Goal: Task Accomplishment & Management: Use online tool/utility

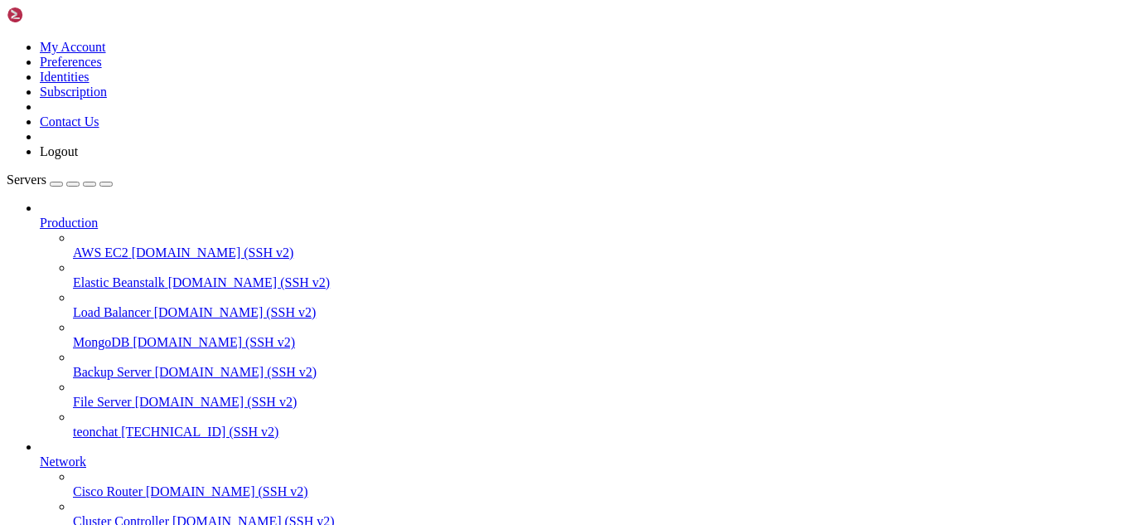
click at [121, 424] on span "[TECHNICAL_ID] (SSH v2)" at bounding box center [200, 431] width 158 height 14
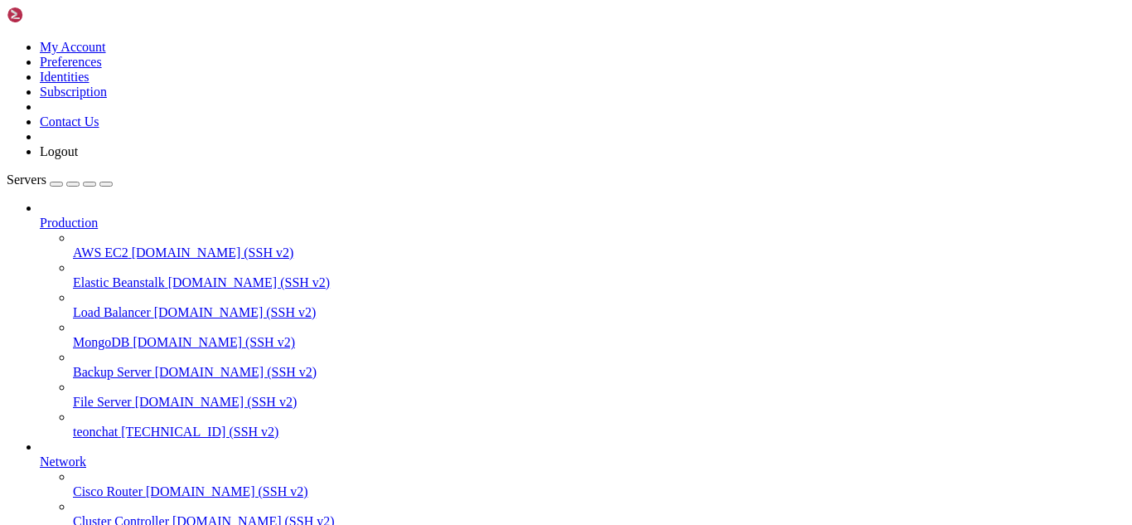
type input "/root/meuapp/flaskmkdir/oficial/app_delivery"
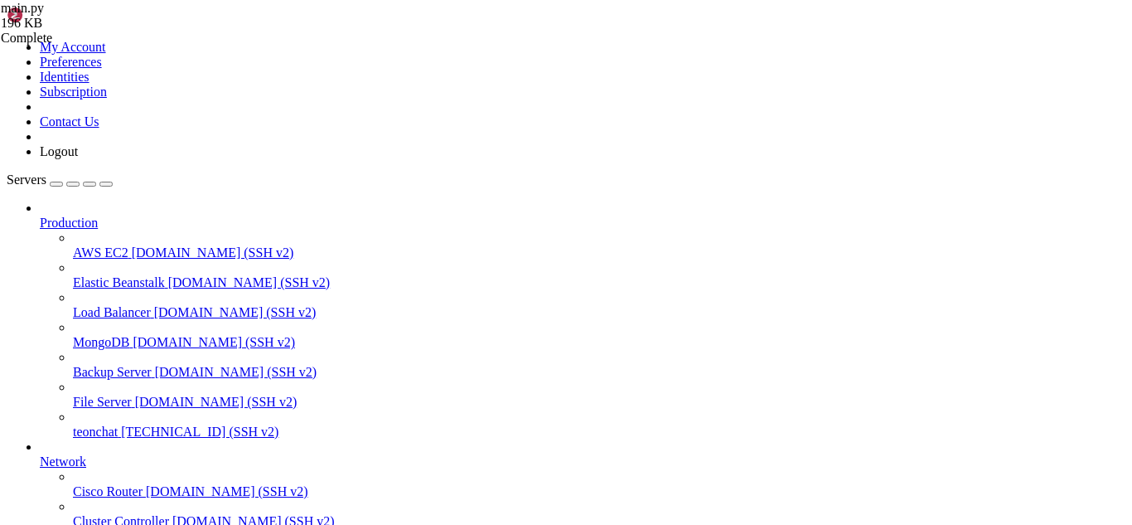
paste input "ef create_or_get_"
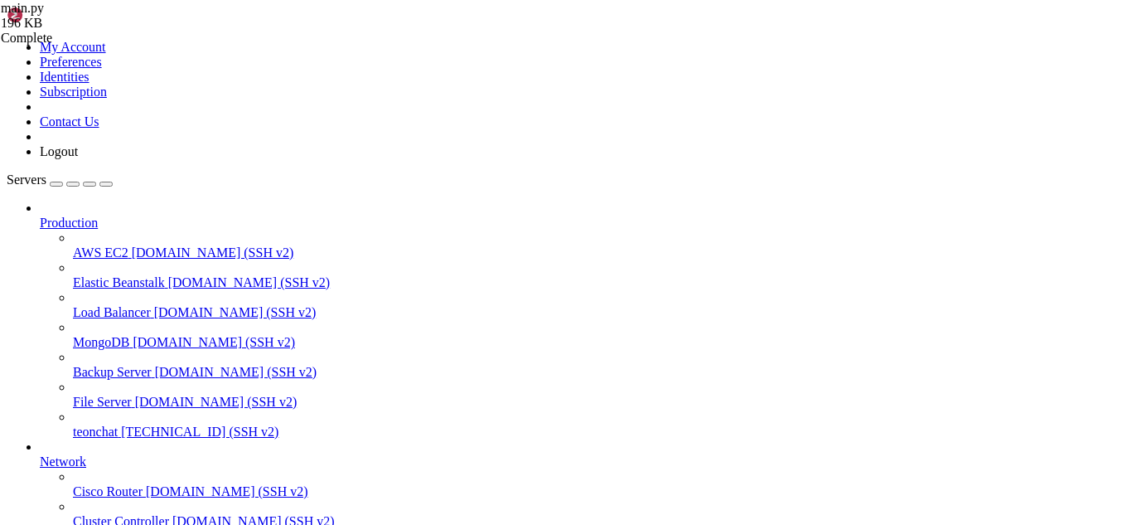
scroll to position [25307, 0]
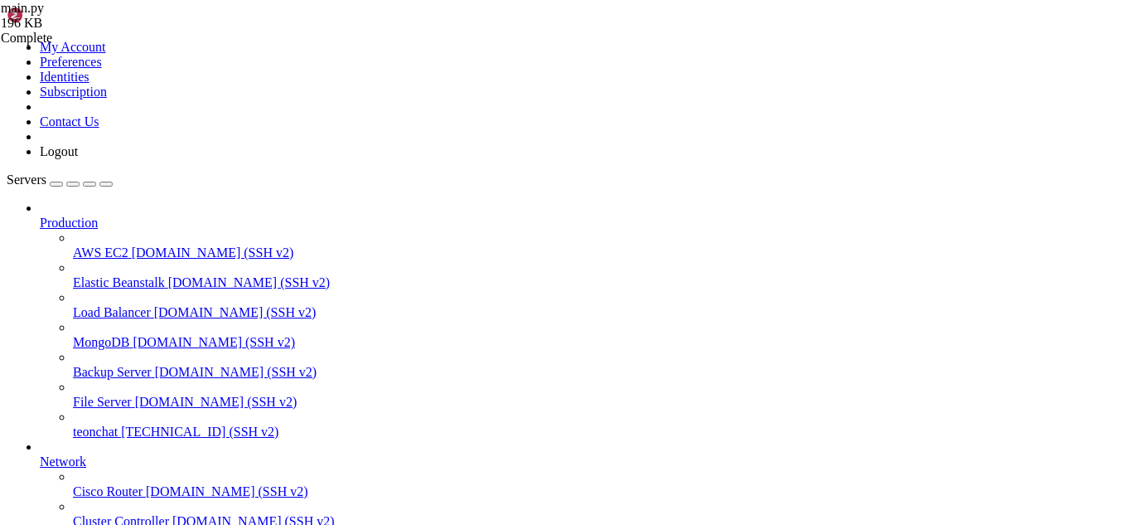
type input "create_or_get"
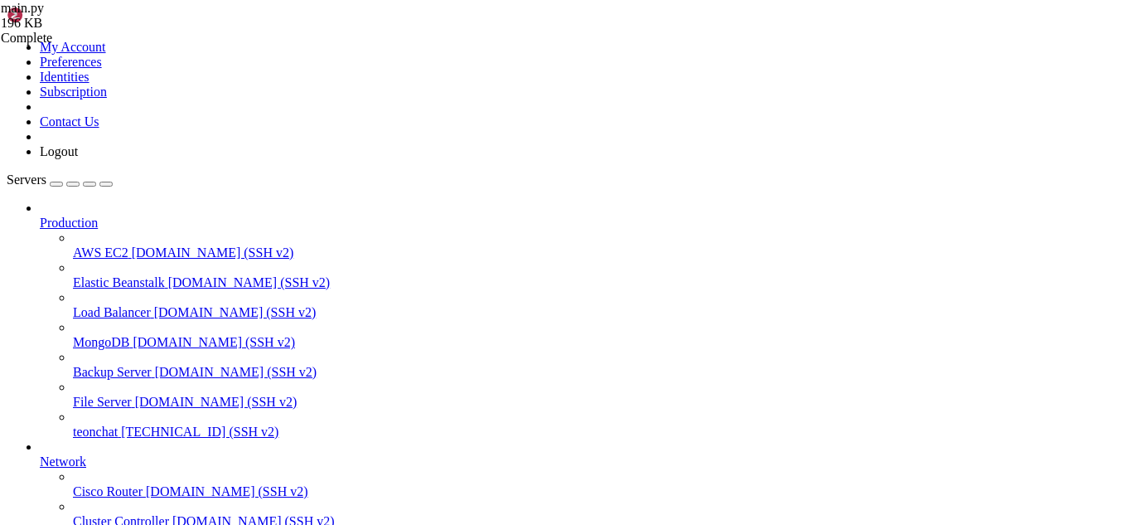
scroll to position [25091, 0]
drag, startPoint x: 565, startPoint y: 420, endPoint x: 256, endPoint y: 465, distance: 312.4
drag, startPoint x: 258, startPoint y: 153, endPoint x: 491, endPoint y: 140, distance: 233.3
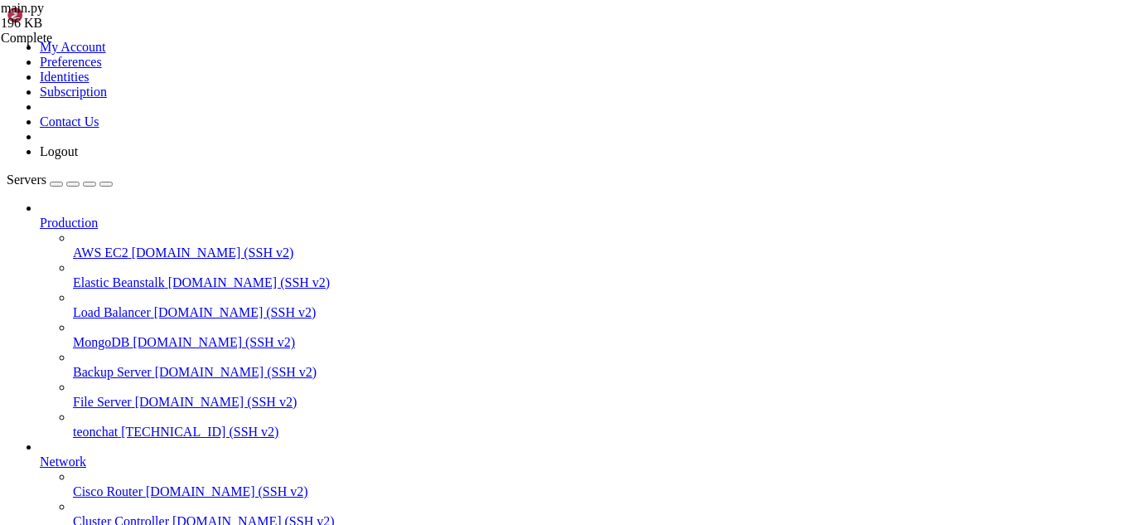
drag, startPoint x: 245, startPoint y: 80, endPoint x: 261, endPoint y: 91, distance: 19.1
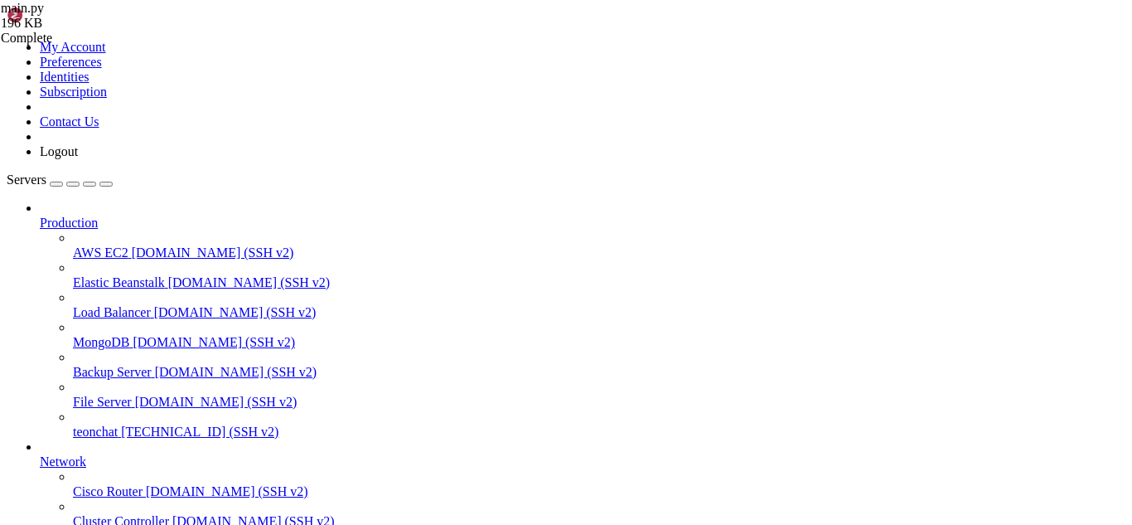
drag, startPoint x: 247, startPoint y: 85, endPoint x: 451, endPoint y: 392, distance: 368.3
type textarea "login_manager = LoginManager() login_manager.login_view = "admin_login""
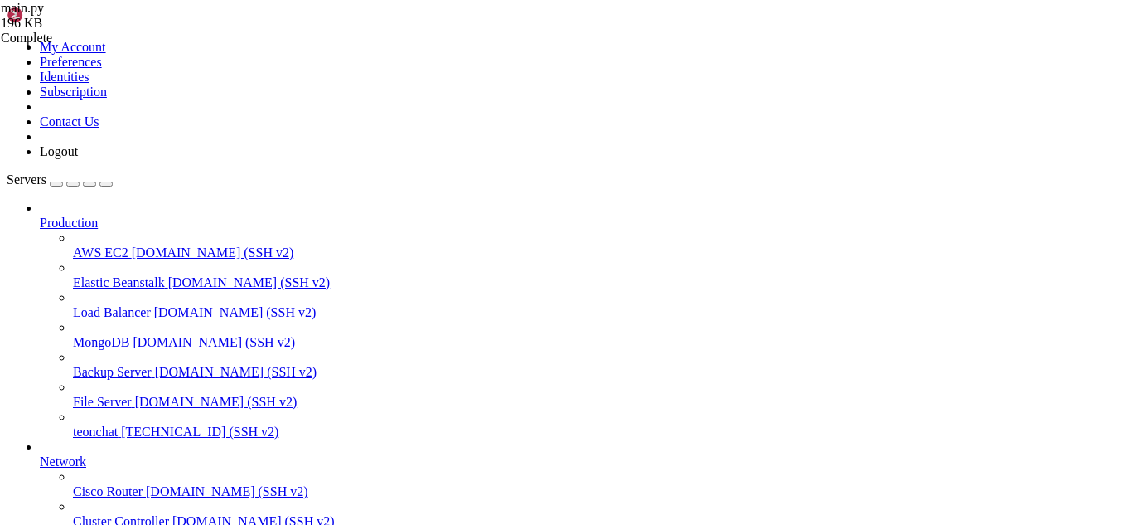
scroll to position [2007, 0]
drag, startPoint x: 252, startPoint y: 111, endPoint x: 435, endPoint y: 313, distance: 272.9
type textarea "return app"
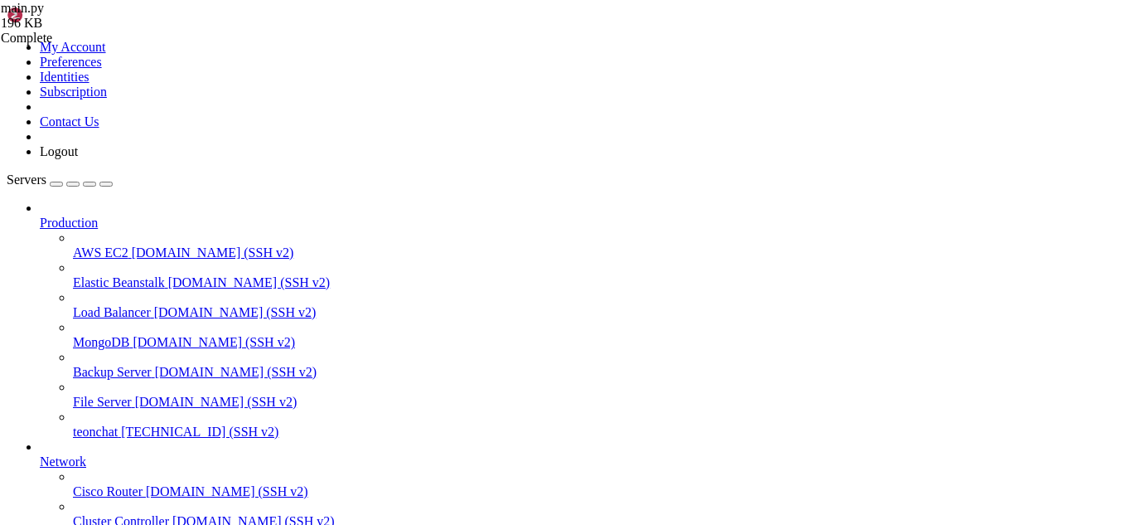
drag, startPoint x: 254, startPoint y: 160, endPoint x: 443, endPoint y: 104, distance: 197.0
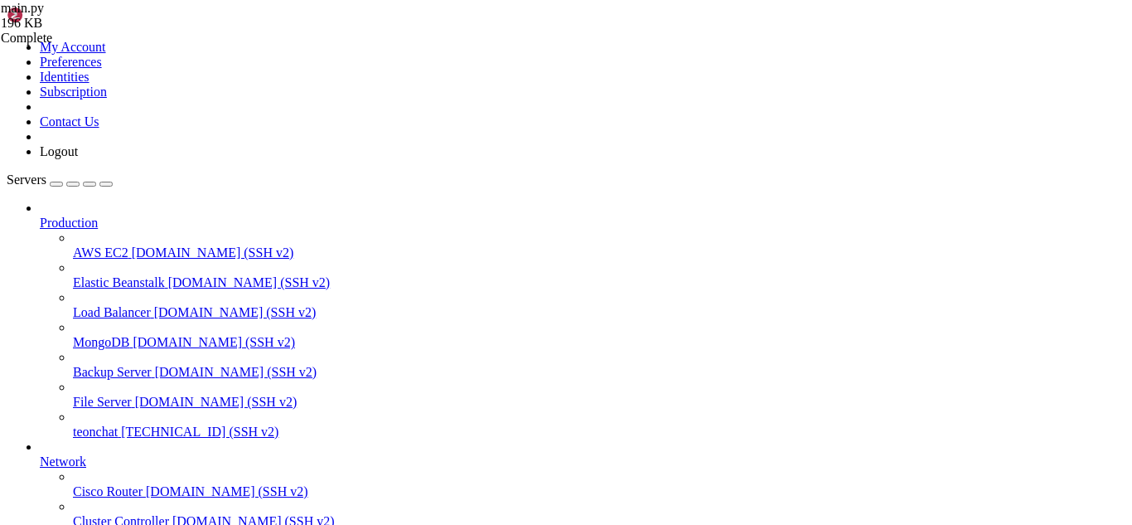
type textarea ")"
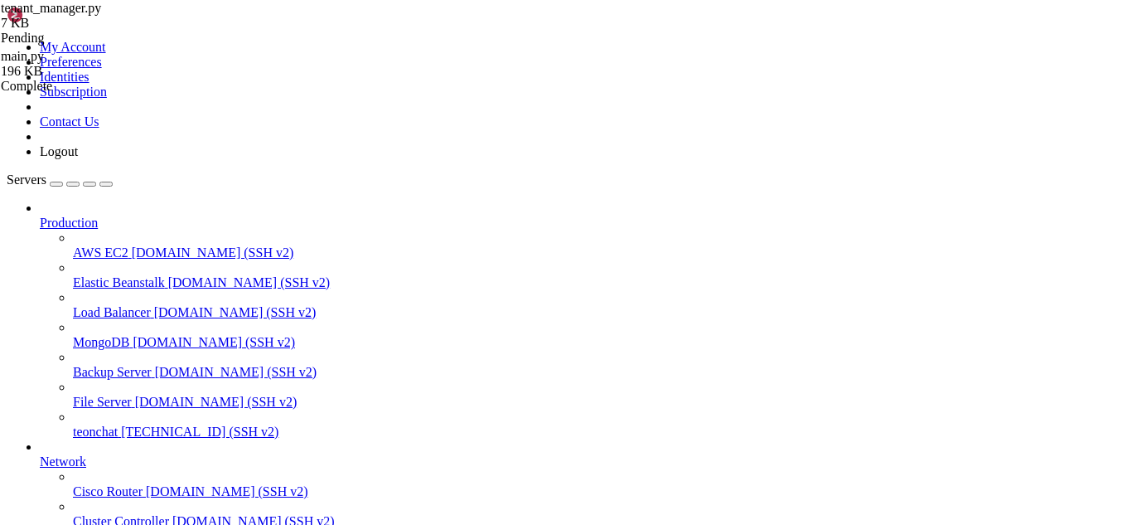
type textarea "print(f"[TenantManager] _create_or_update_admin error: {e}")"
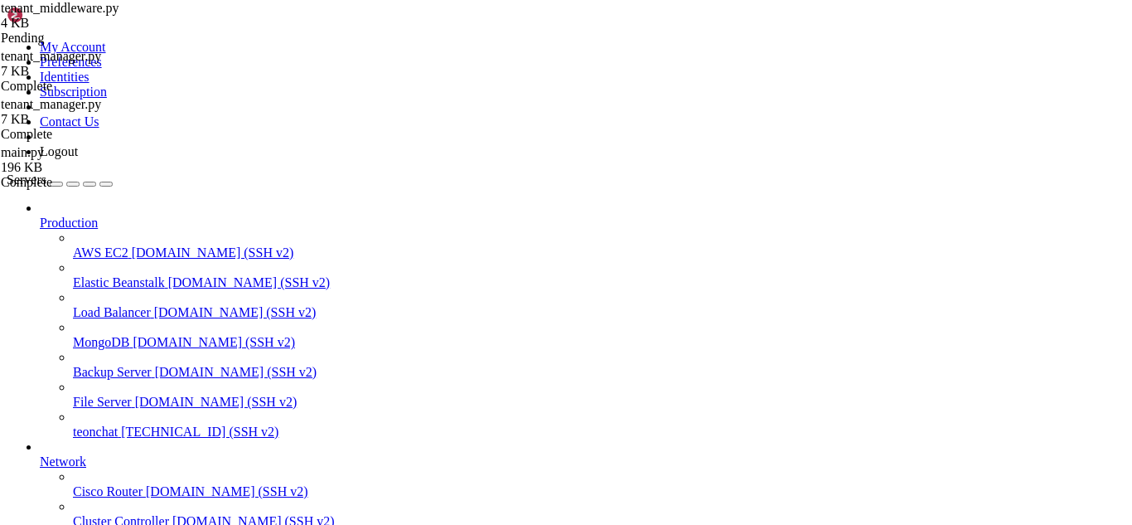
type textarea "return eng"
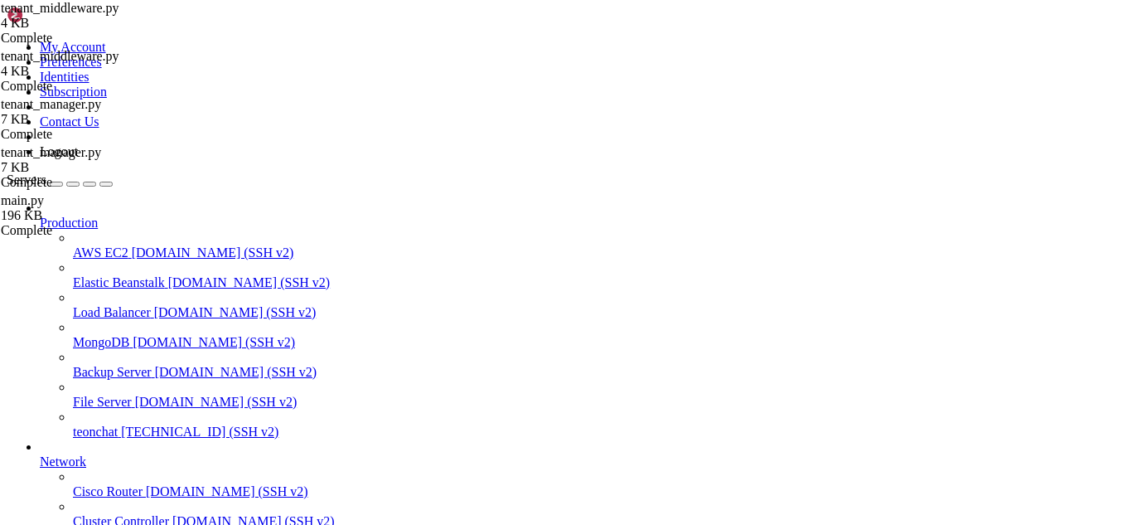
scroll to position [152, 0]
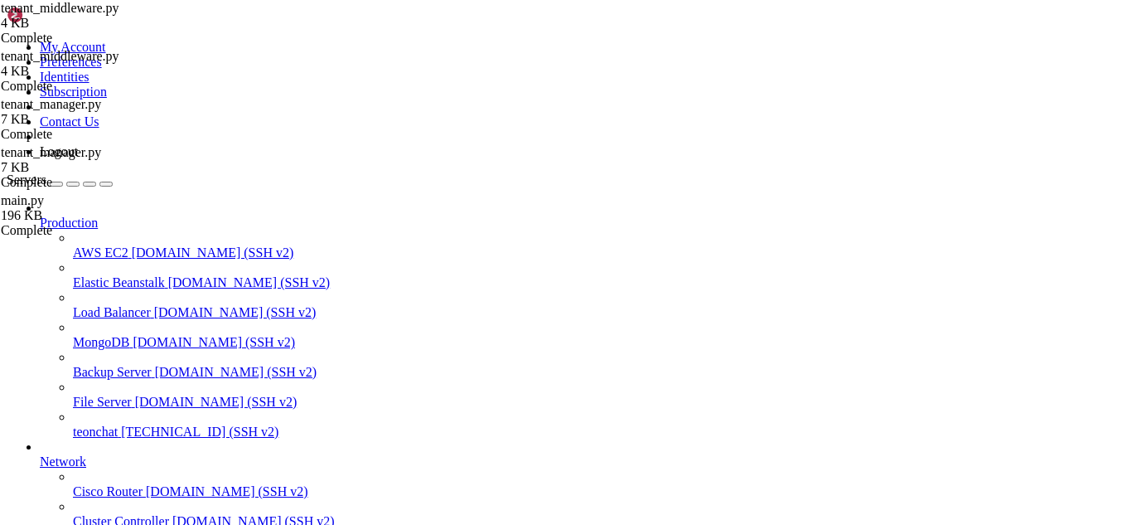
type input "/root/meuapp"
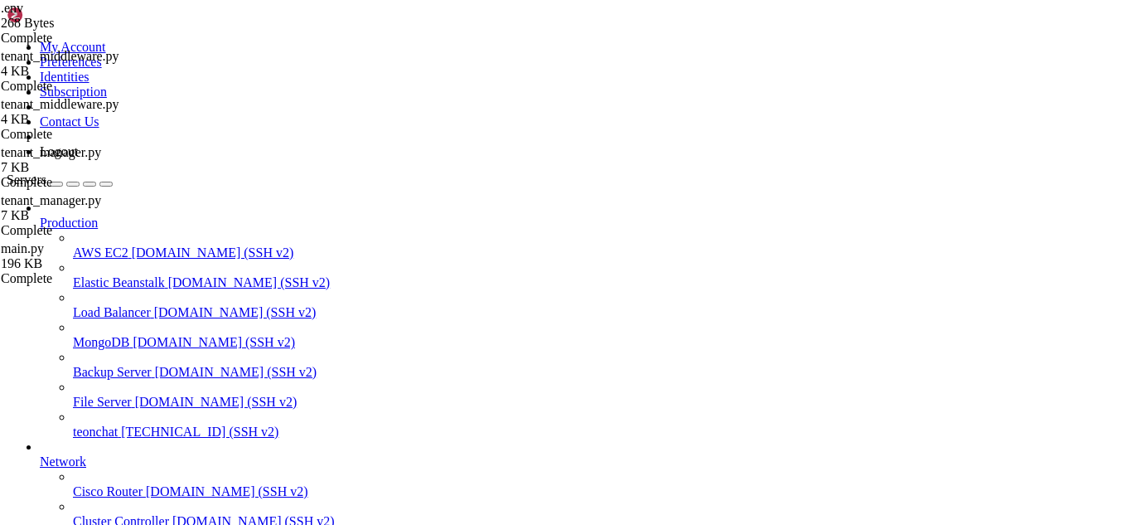
type input "/root/meuapp/flaskmkdir/oficial/app_delivery"
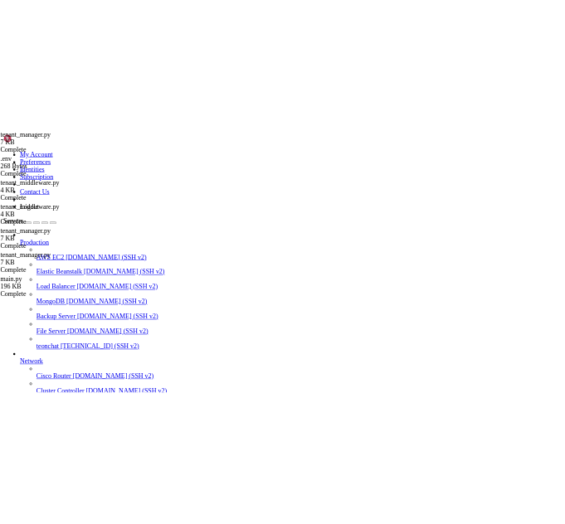
scroll to position [723, 0]
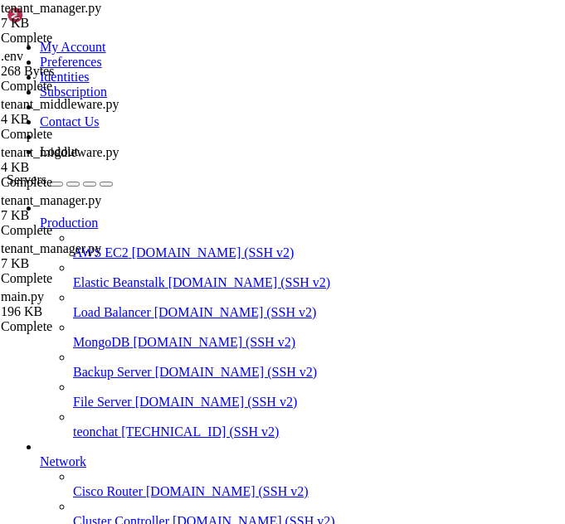
click at [113, 182] on button "button" at bounding box center [105, 184] width 13 height 5
type textarea "email = email.strip().lower()"
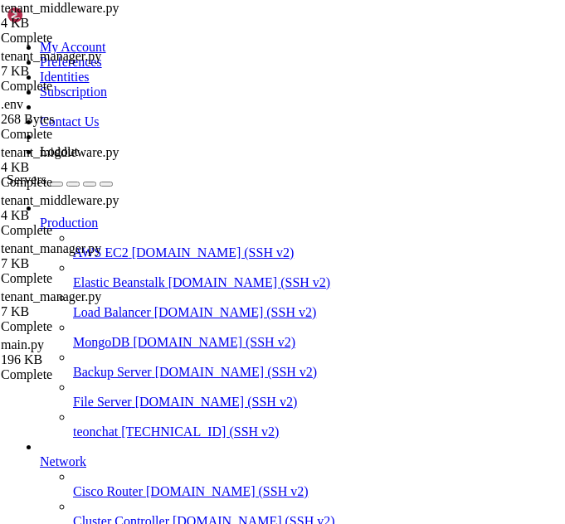
scroll to position [427, 0]
type input "uri = f"
drag, startPoint x: 286, startPoint y: 333, endPoint x: 136, endPoint y: 332, distance: 150.0
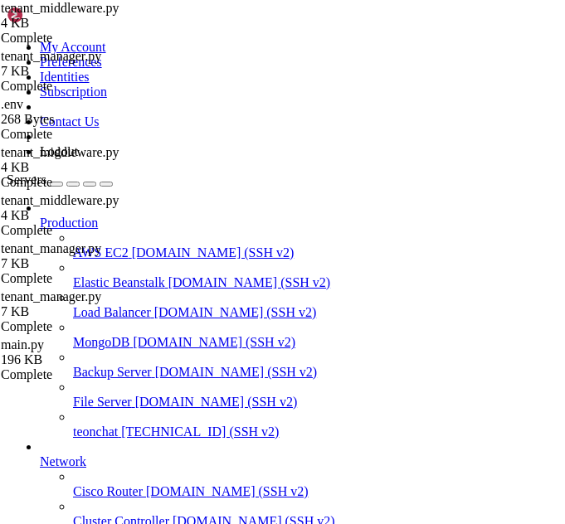
paste textarea "tenant_info['database_uri']"
type textarea "uri = tenant_info['database_uri']"
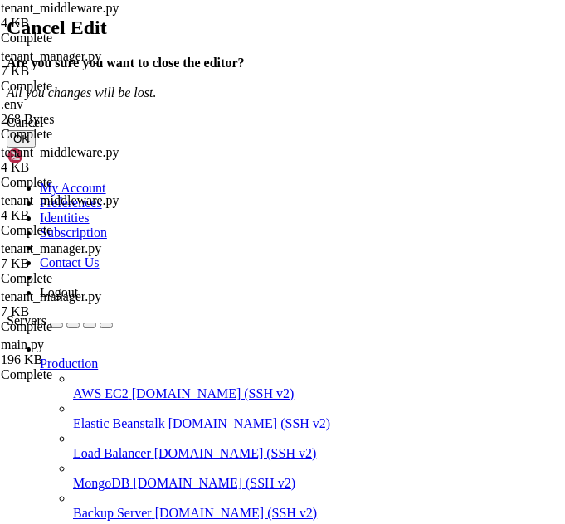
click at [36, 148] on button "OK" at bounding box center [21, 138] width 29 height 17
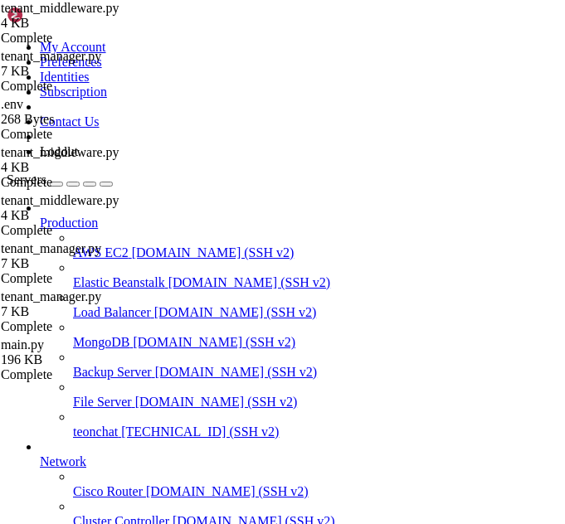
scroll to position [1374, 157]
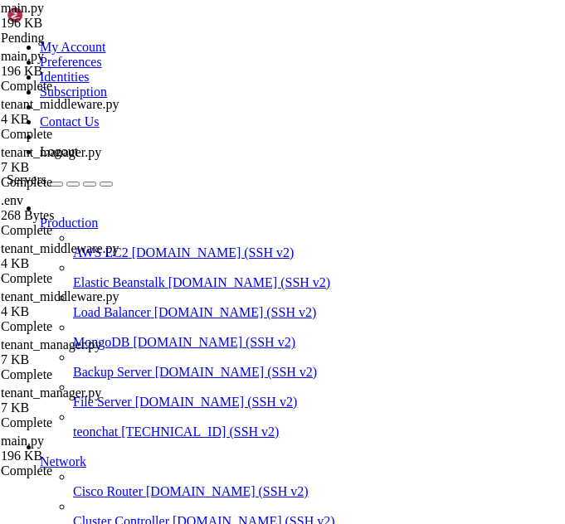
scroll to position [1539, 0]
type input "create_a"
drag, startPoint x: 71, startPoint y: 116, endPoint x: 219, endPoint y: 406, distance: 325.5
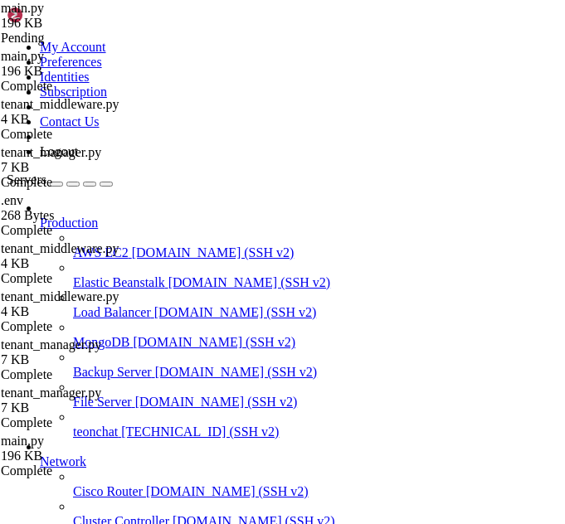
type textarea "subdomain_prefix="client" )"
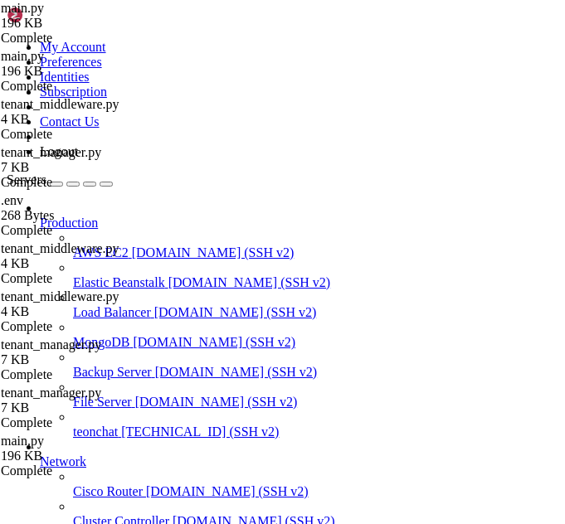
scroll to position [1889, 157]
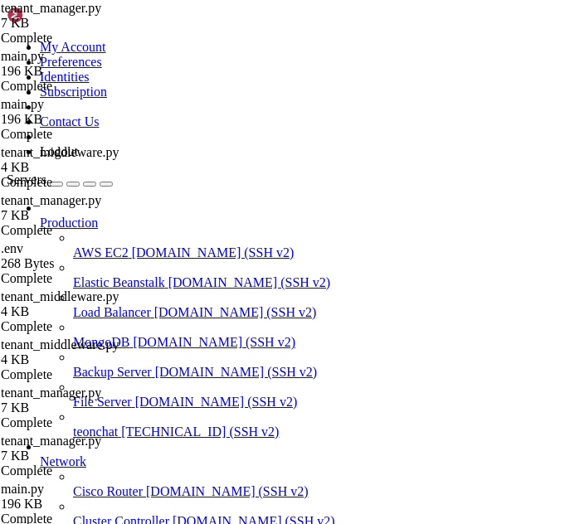
type textarea "print(f"[TenantManager] _create_or_update_admin error: {e}")"
paste textarea "session.commit()"
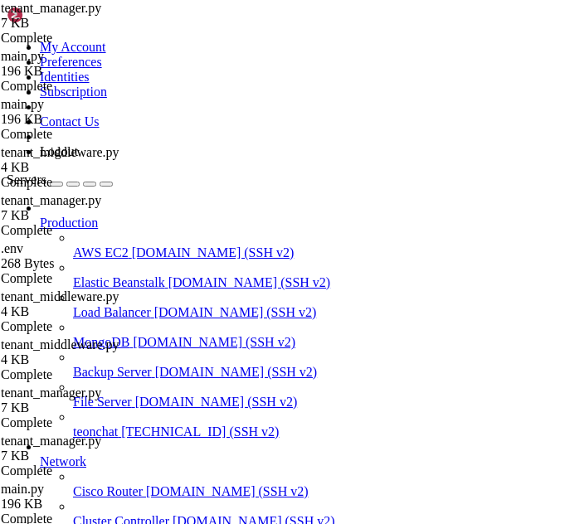
type textarea "session.commit()"
type textarea "print(f"[TenantManager] _create_or_update_admin error: {e}")"
paste textarea "session.commit()"
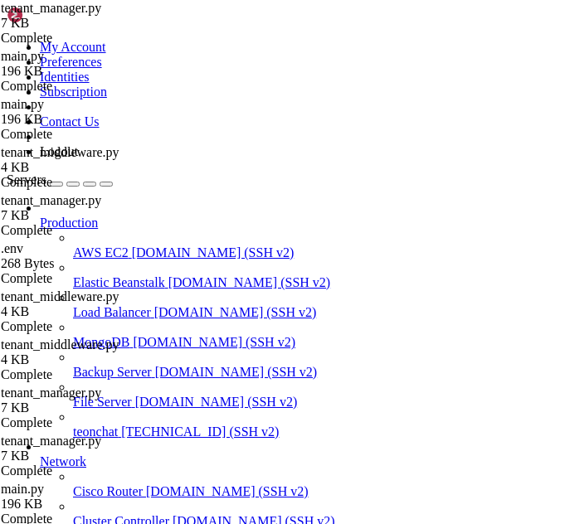
type textarea "session.commit()"
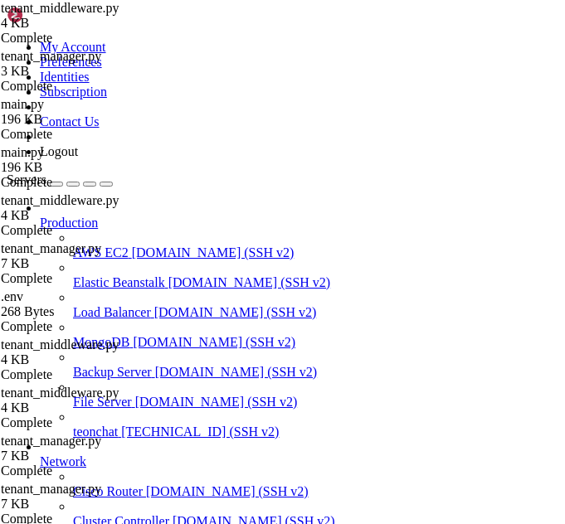
scroll to position [642, 0]
type textarea "return eng"
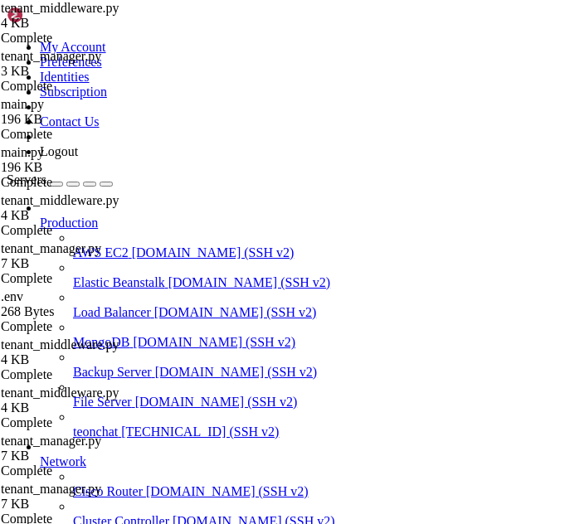
paste textarea "return eng"
type textarea "return eng"
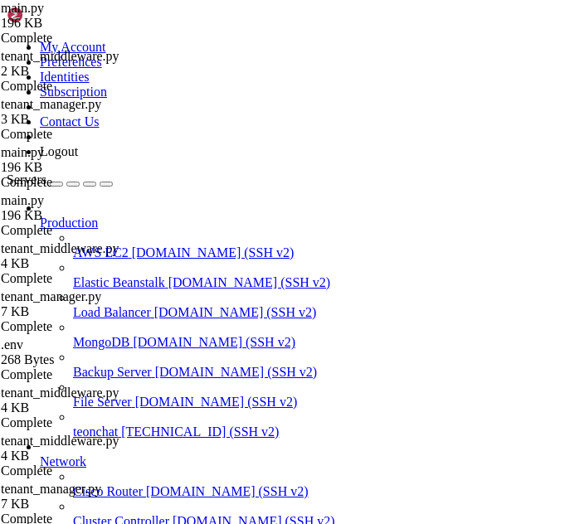
scroll to position [1516, 0]
type input "create"
drag, startPoint x: 68, startPoint y: 153, endPoint x: 199, endPoint y: 417, distance: 294.3
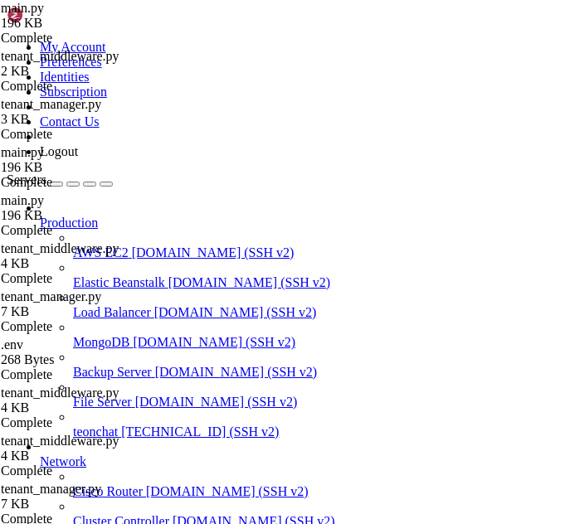
drag, startPoint x: 70, startPoint y: 144, endPoint x: 236, endPoint y: 410, distance: 314.0
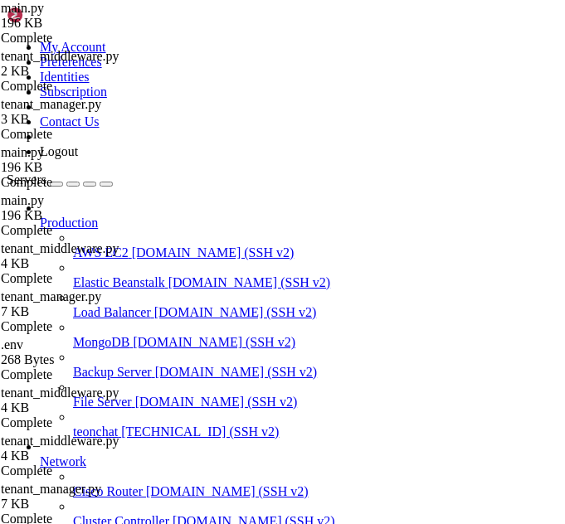
type textarea ")"
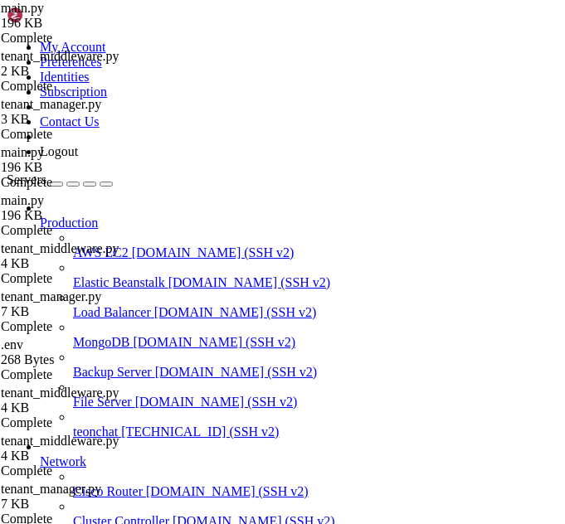
type textarea "app.secret_key = os.getenv("SECRET_KEY", "Amovc*2305")"
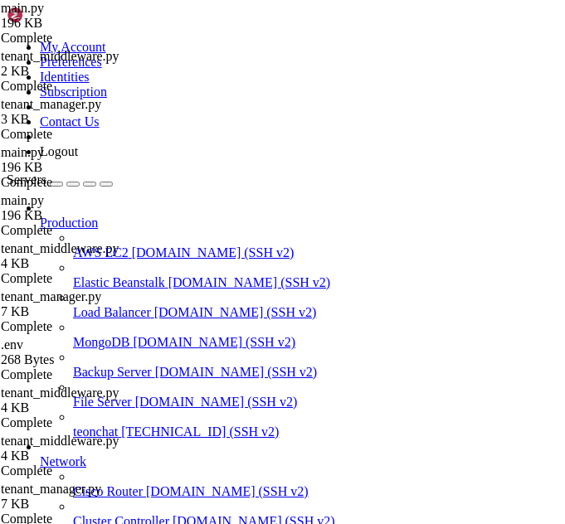
drag, startPoint x: 70, startPoint y: 158, endPoint x: 95, endPoint y: 416, distance: 259.1
type textarea "subdomain_prefix="client" )"
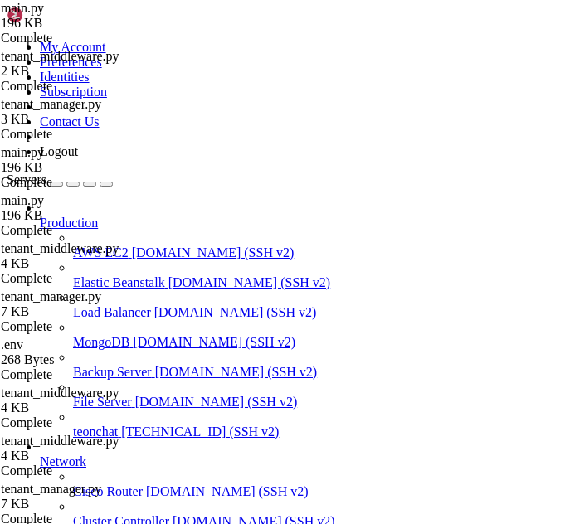
scroll to position [1482, 0]
type textarea "PlanMiddleware(app=app)"
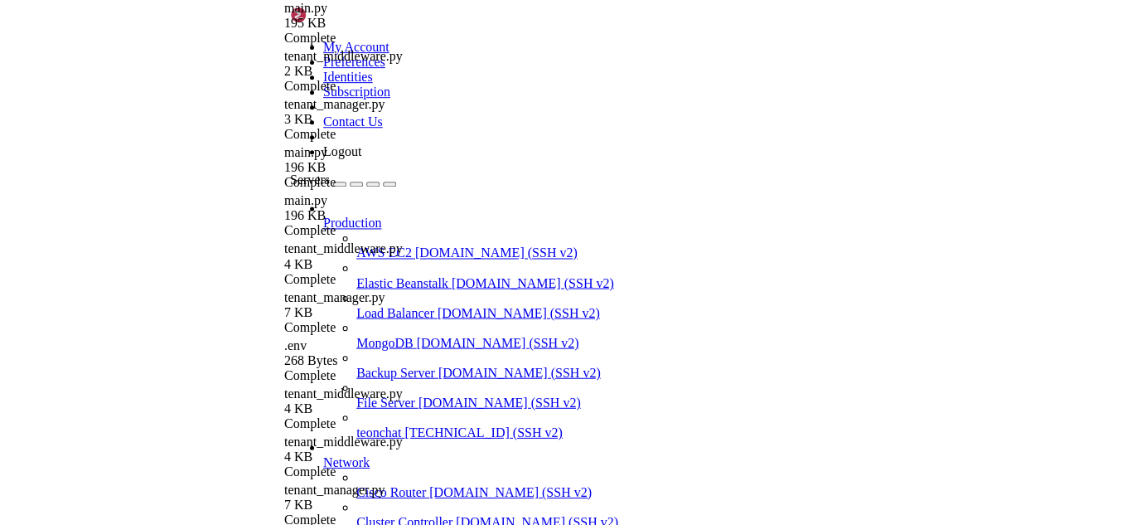
scroll to position [0, 0]
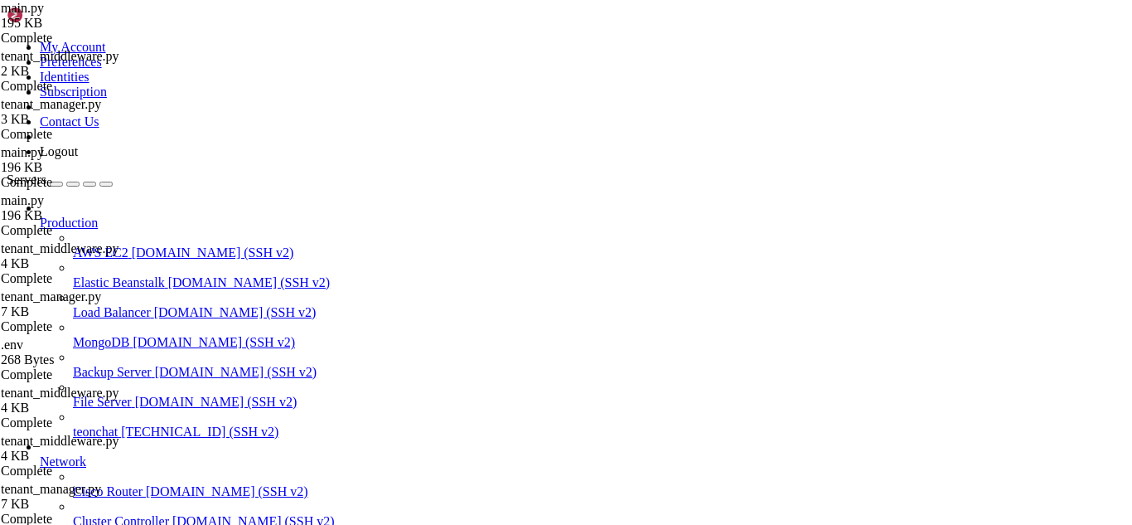
drag, startPoint x: 222, startPoint y: 1082, endPoint x: 12, endPoint y: 972, distance: 236.9
drag, startPoint x: 12, startPoint y: 977, endPoint x: 250, endPoint y: 1088, distance: 262.6
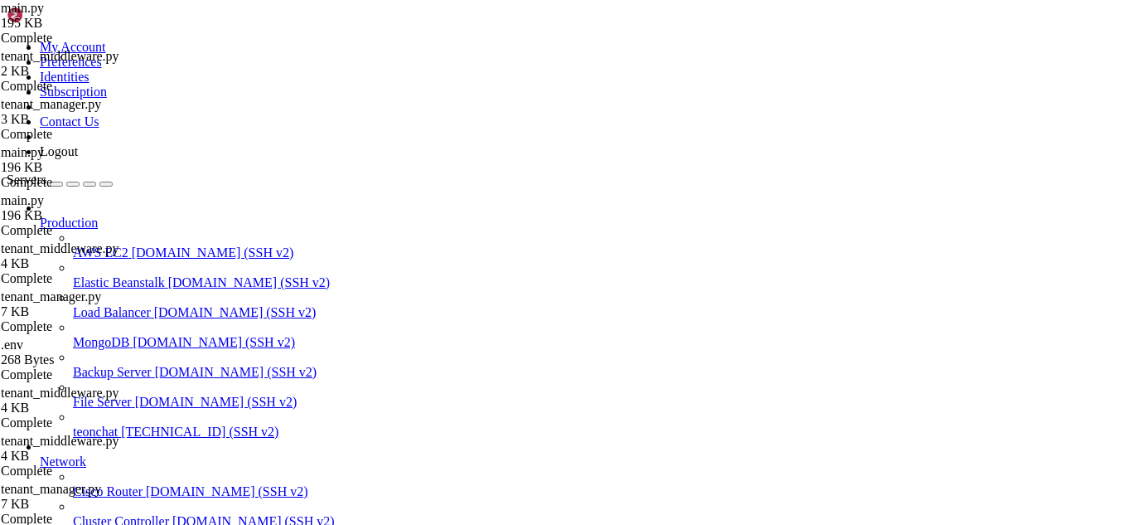
drag, startPoint x: 226, startPoint y: 1076, endPoint x: -12, endPoint y: 986, distance: 254.2
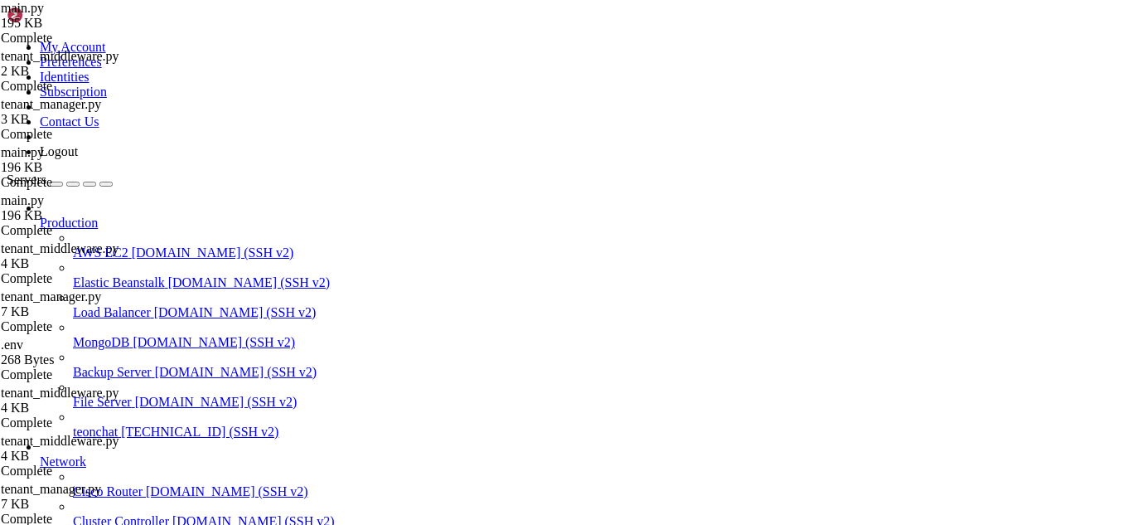
scroll to position [244, 0]
drag, startPoint x: 194, startPoint y: 1326, endPoint x: 281, endPoint y: 1328, distance: 87.1
drag, startPoint x: 376, startPoint y: 1327, endPoint x: 272, endPoint y: 1324, distance: 104.5
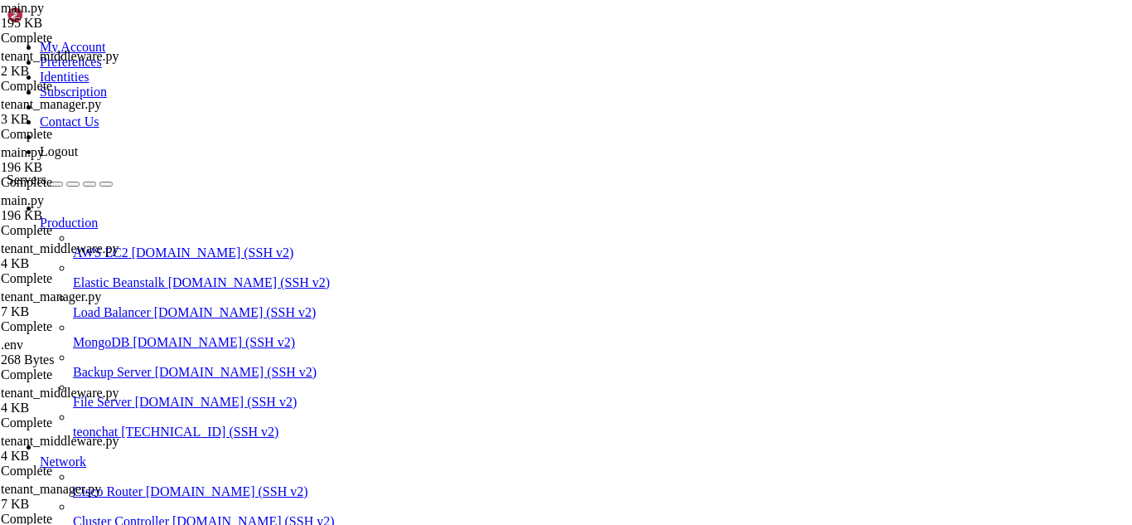
scroll to position [8008, 0]
drag, startPoint x: 11, startPoint y: 1268, endPoint x: 135, endPoint y: 1299, distance: 128.1
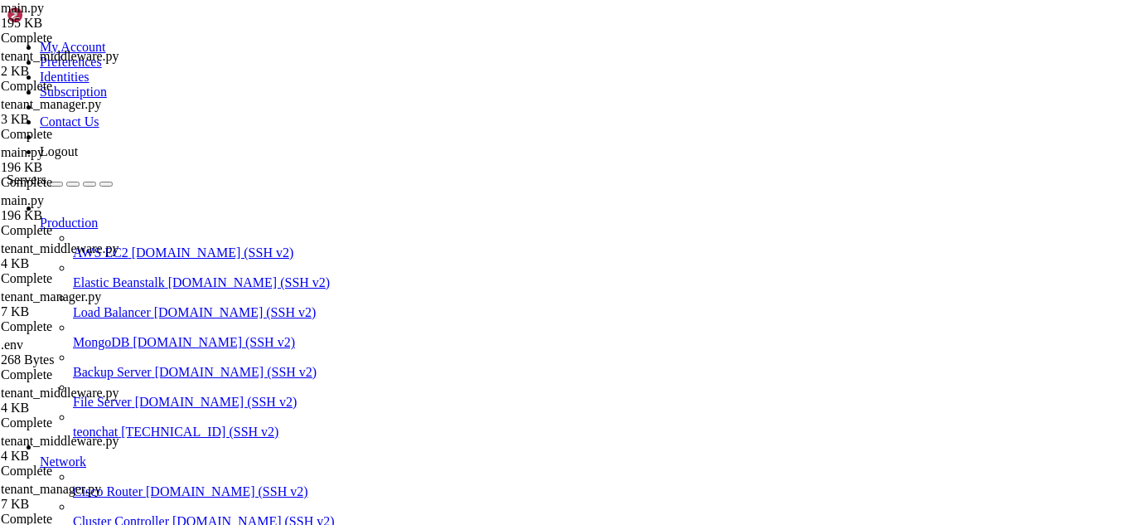
drag, startPoint x: 14, startPoint y: 1267, endPoint x: 485, endPoint y: 1322, distance: 474.1
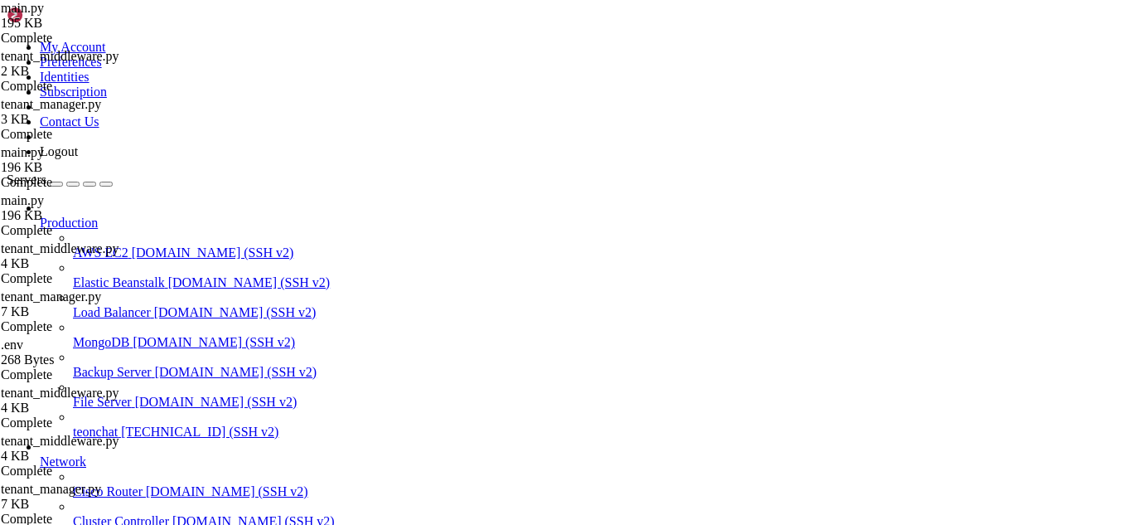
drag, startPoint x: 475, startPoint y: 1316, endPoint x: 15, endPoint y: 1262, distance: 463.3
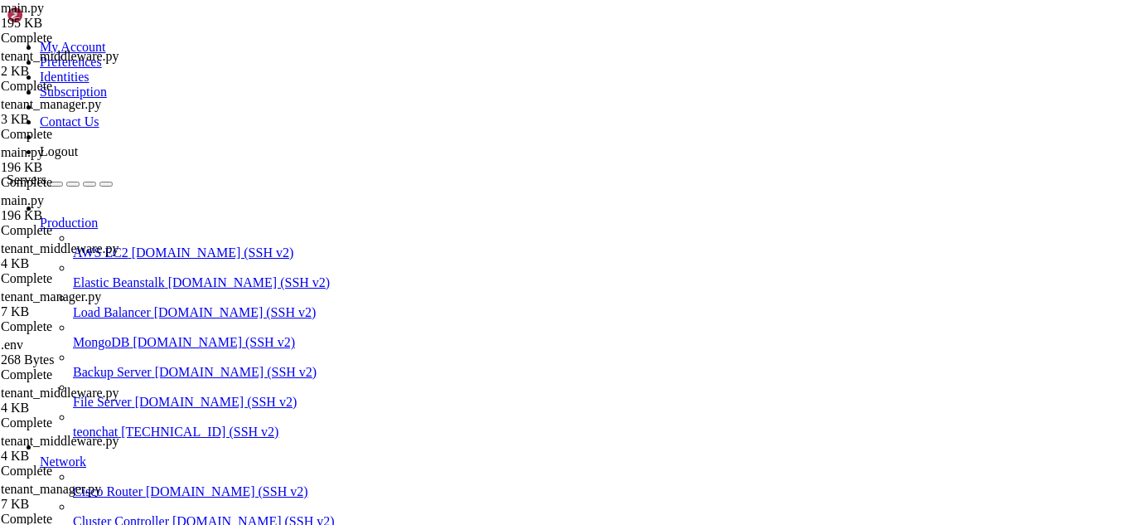
drag, startPoint x: 192, startPoint y: 1220, endPoint x: 14, endPoint y: 1059, distance: 240.6
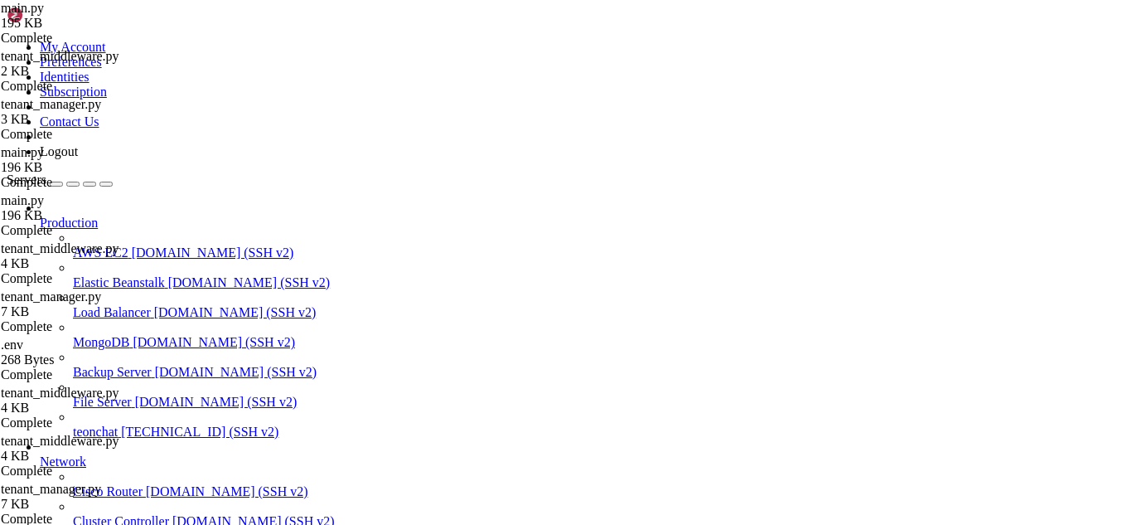
drag, startPoint x: 443, startPoint y: 1364, endPoint x: 391, endPoint y: 1359, distance: 51.7
drag, startPoint x: 386, startPoint y: 1369, endPoint x: 673, endPoint y: 1352, distance: 287.3
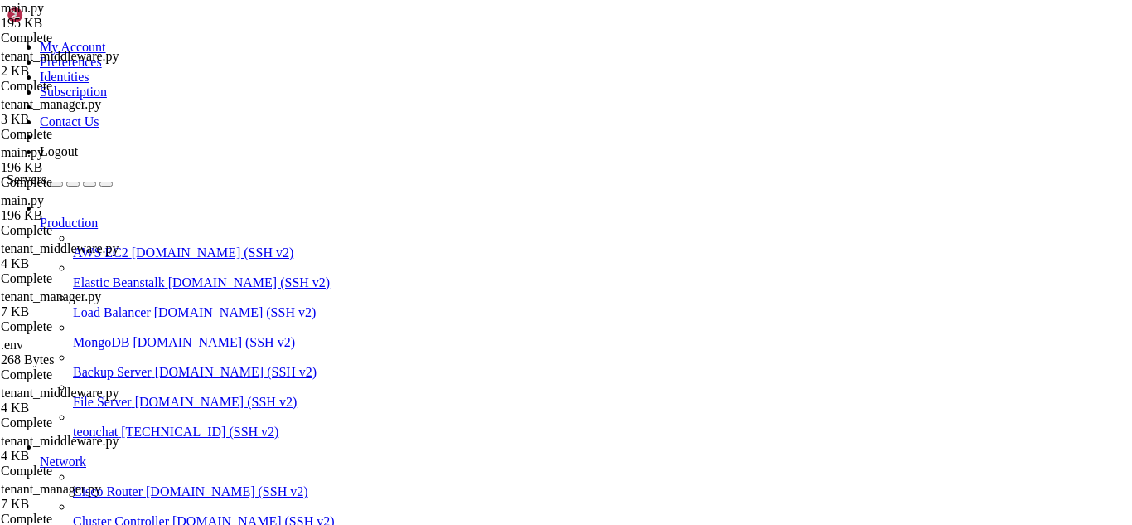
scroll to position [10143, 0]
drag, startPoint x: 451, startPoint y: 1345, endPoint x: 378, endPoint y: 1344, distance: 73.0
drag, startPoint x: 518, startPoint y: 1369, endPoint x: 468, endPoint y: 1345, distance: 55.2
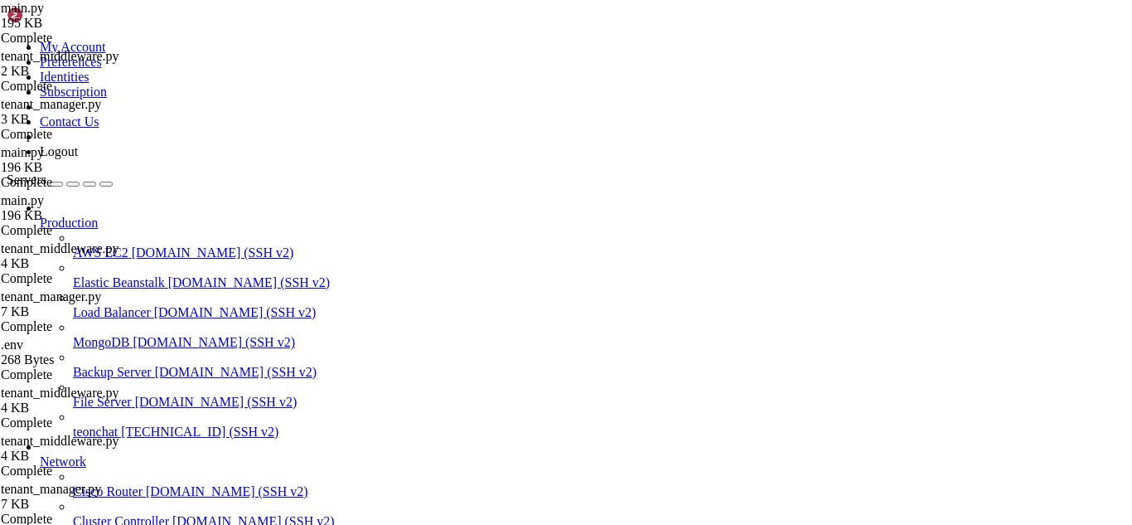
drag, startPoint x: 809, startPoint y: 1335, endPoint x: 307, endPoint y: 1335, distance: 502.3
drag, startPoint x: 686, startPoint y: 1212, endPoint x: 543, endPoint y: 1332, distance: 187.1
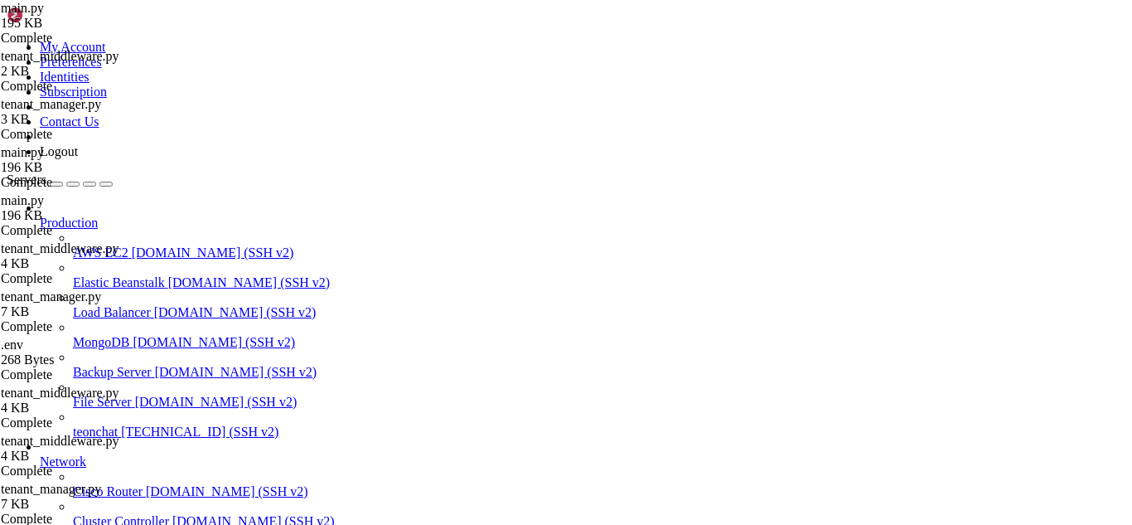
drag, startPoint x: 346, startPoint y: 1335, endPoint x: 14, endPoint y: 1341, distance: 331.6
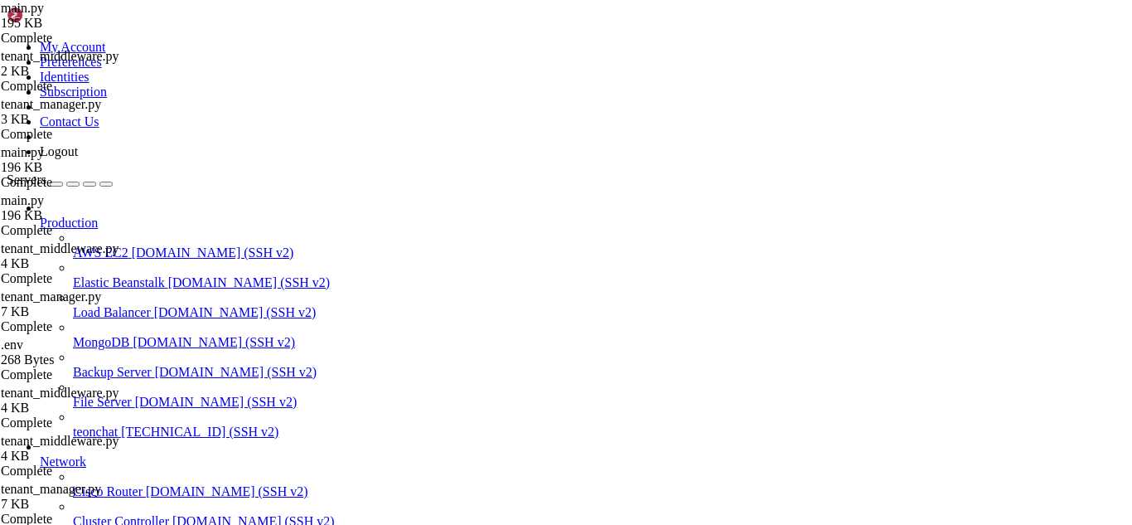
drag, startPoint x: 518, startPoint y: 1363, endPoint x: 605, endPoint y: 1368, distance: 87.2
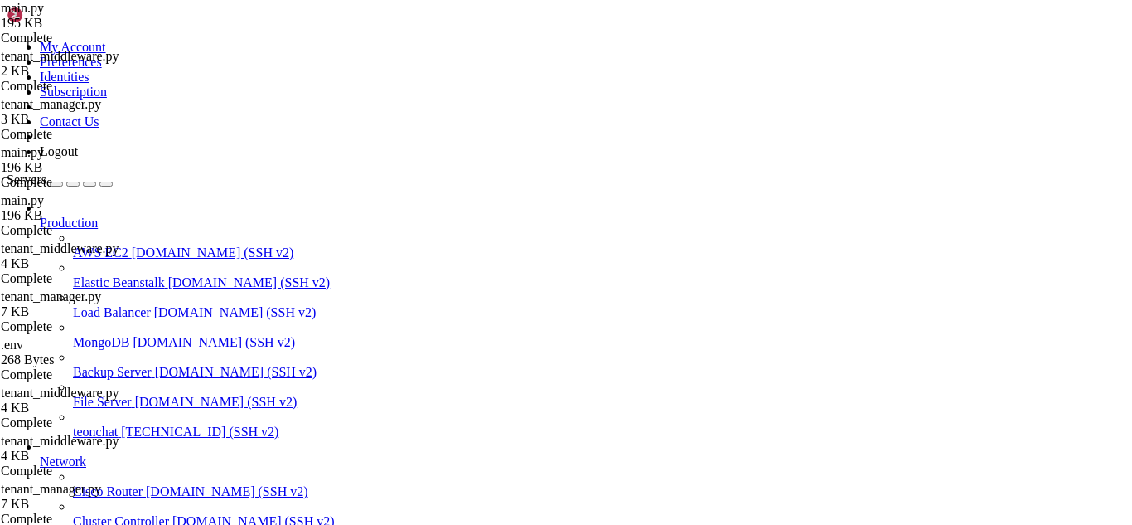
drag, startPoint x: 453, startPoint y: 1367, endPoint x: 738, endPoint y: 1350, distance: 285.6
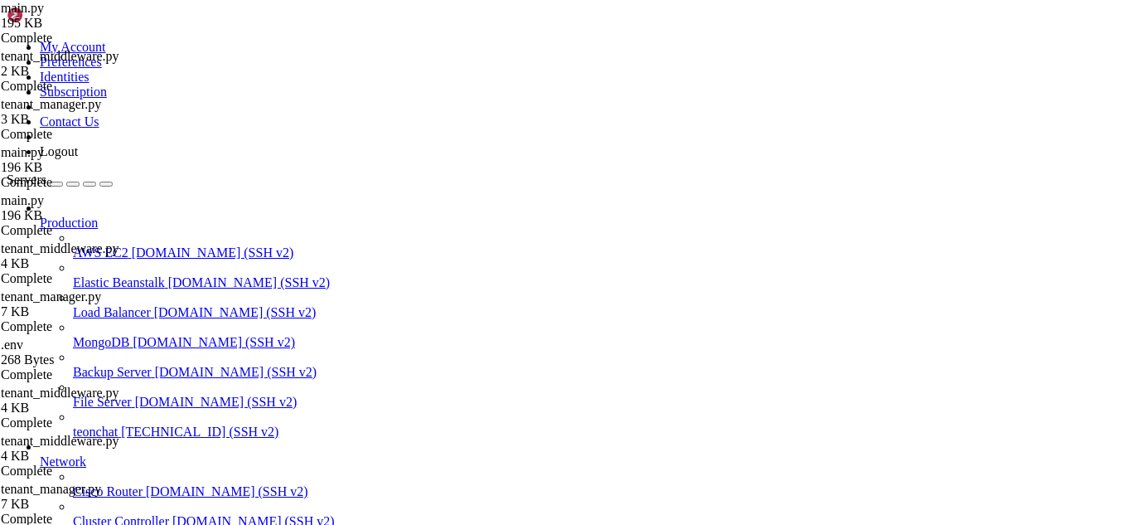
drag, startPoint x: 485, startPoint y: 1342, endPoint x: 430, endPoint y: 1346, distance: 54.9
drag, startPoint x: 369, startPoint y: 1230, endPoint x: 485, endPoint y: 1329, distance: 152.3
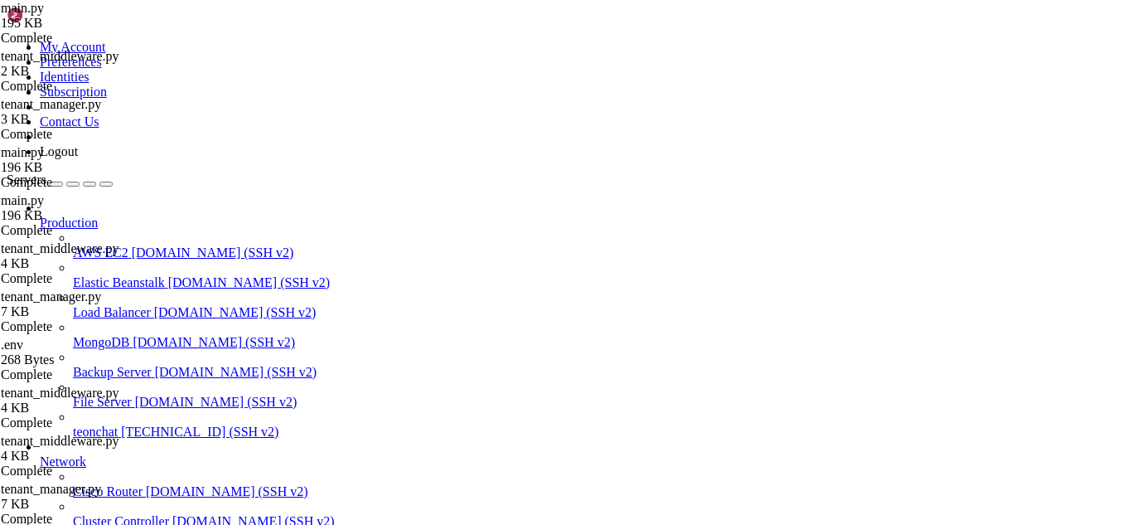
drag, startPoint x: 485, startPoint y: 1329, endPoint x: 519, endPoint y: 1368, distance: 51.7
drag, startPoint x: 450, startPoint y: 1363, endPoint x: 547, endPoint y: 1373, distance: 97.5
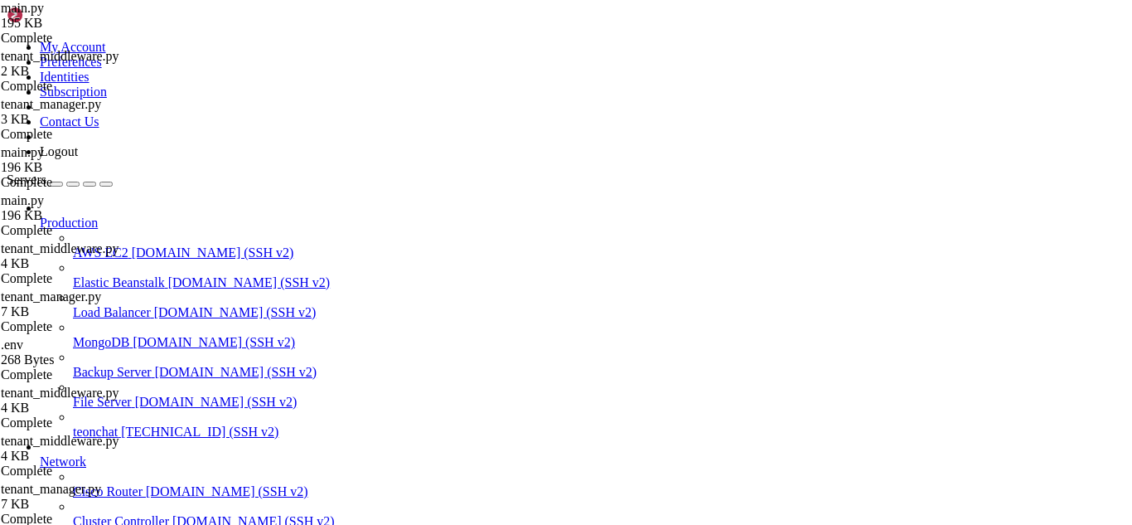
scroll to position [18011, 0]
drag, startPoint x: 370, startPoint y: 1344, endPoint x: 319, endPoint y: 1340, distance: 50.7
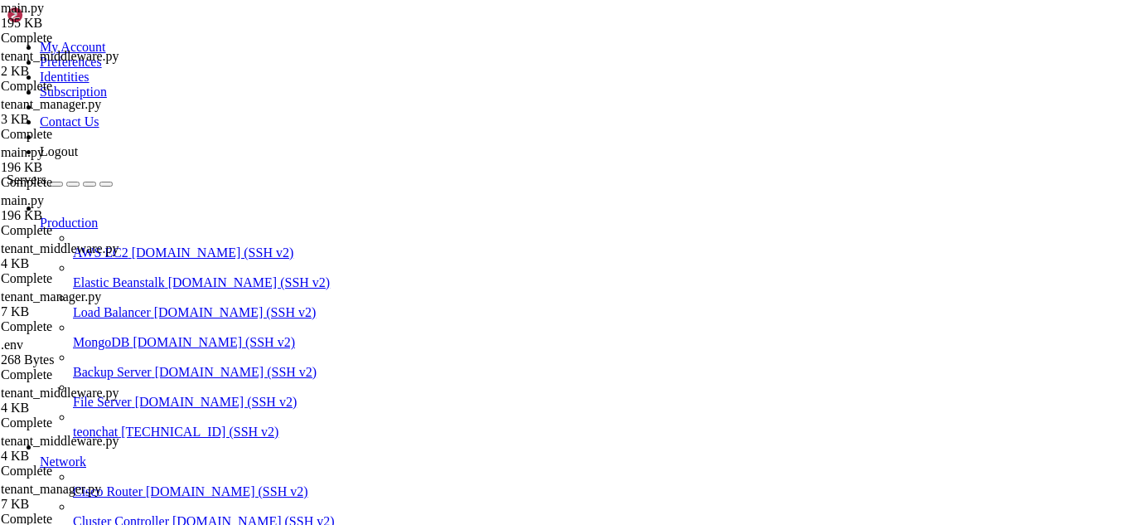
drag, startPoint x: 515, startPoint y: 1357, endPoint x: 521, endPoint y: 1370, distance: 14.8
drag, startPoint x: 319, startPoint y: 1361, endPoint x: 276, endPoint y: 1350, distance: 44.6
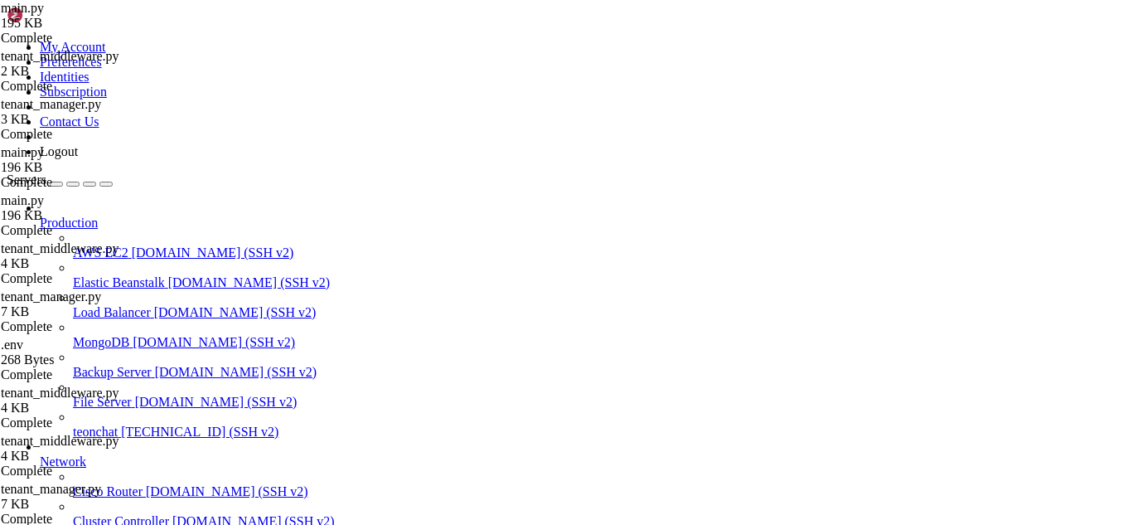
scroll to position [18243, 0]
drag, startPoint x: 481, startPoint y: 1352, endPoint x: 583, endPoint y: 1368, distance: 103.2
drag, startPoint x: 425, startPoint y: 1359, endPoint x: 544, endPoint y: 1375, distance: 119.7
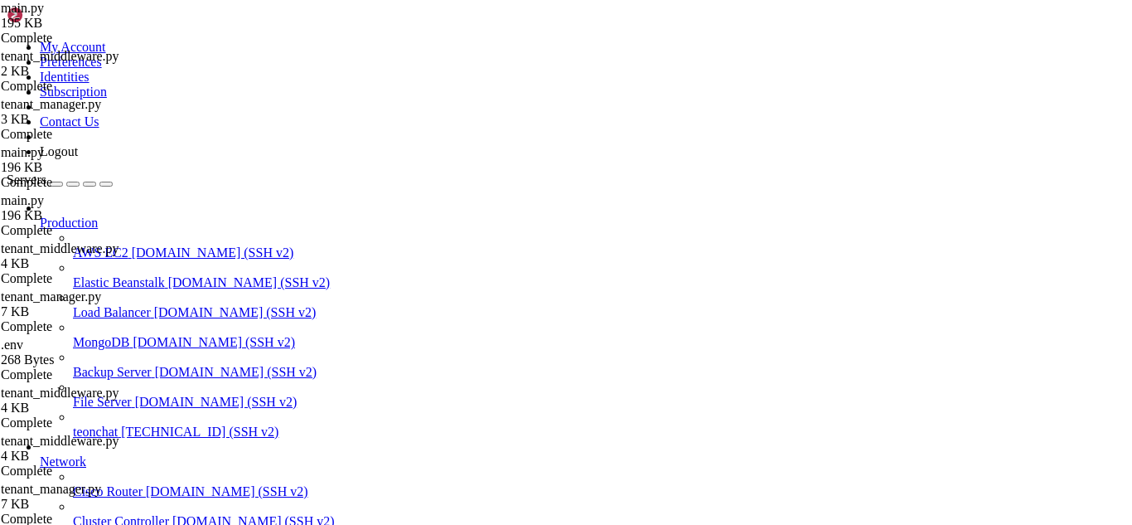
drag, startPoint x: 458, startPoint y: 1337, endPoint x: 410, endPoint y: 1348, distance: 48.5
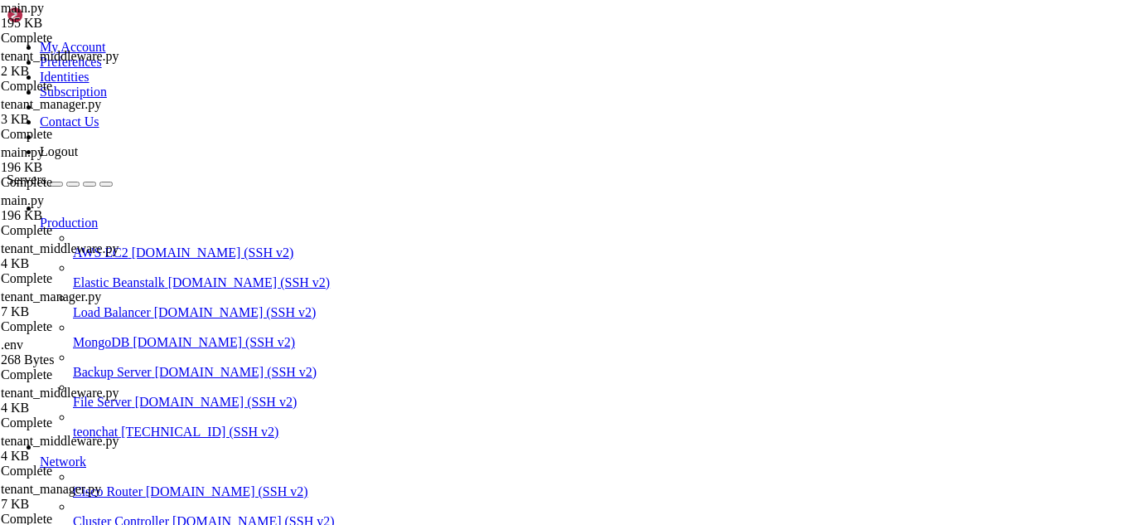
drag, startPoint x: 155, startPoint y: 1106, endPoint x: 28, endPoint y: 1059, distance: 135.1
drag, startPoint x: 413, startPoint y: 1353, endPoint x: 725, endPoint y: 1346, distance: 311.8
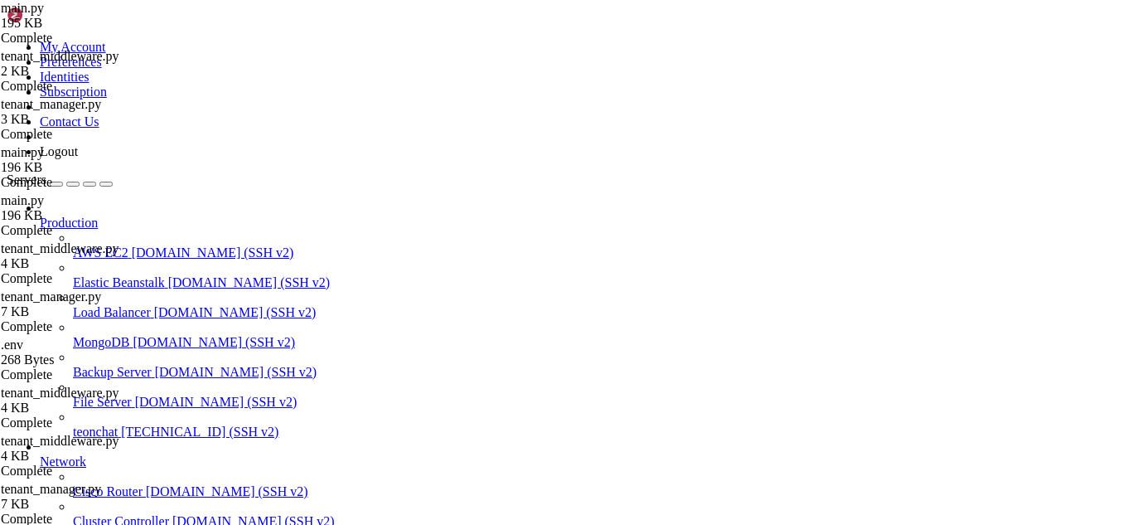
scroll to position [25694, 0]
drag, startPoint x: 419, startPoint y: 1372, endPoint x: 744, endPoint y: 1345, distance: 326.1
drag, startPoint x: 13, startPoint y: 1104, endPoint x: 456, endPoint y: 1322, distance: 493.4
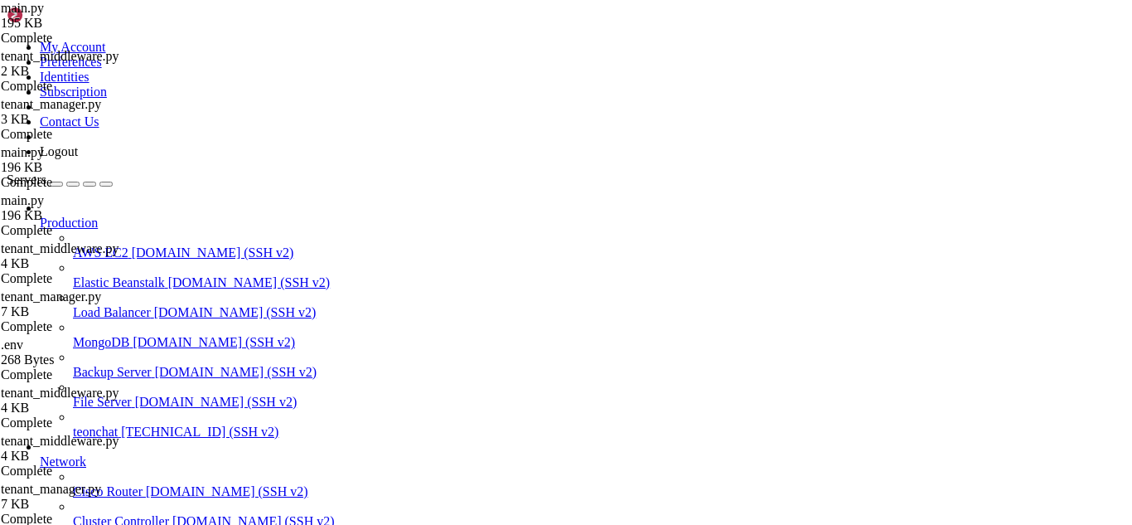
drag, startPoint x: 477, startPoint y: 1356, endPoint x: 679, endPoint y: 1369, distance: 201.9
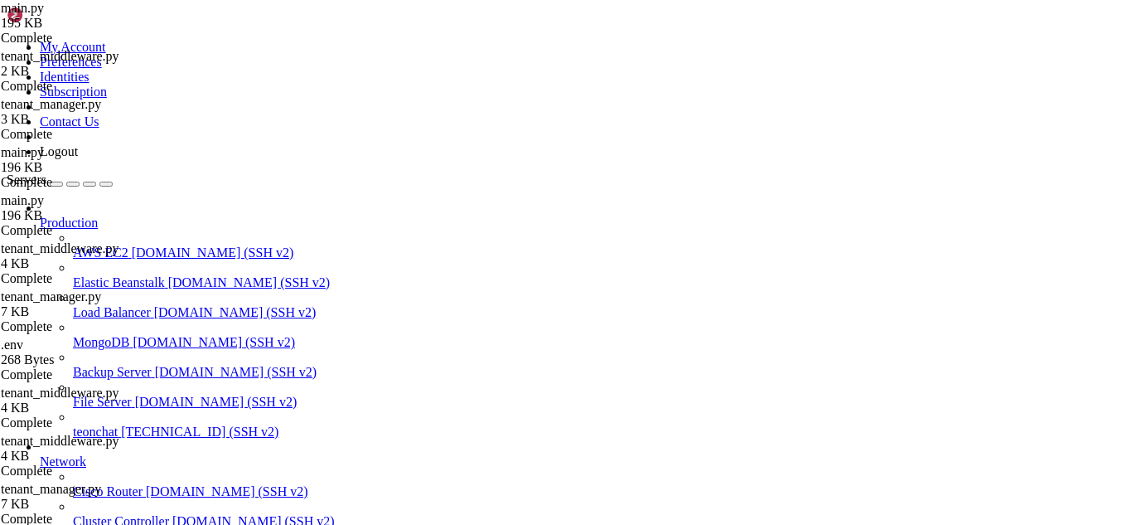
scroll to position [25717, 0]
drag, startPoint x: 493, startPoint y: 1364, endPoint x: 780, endPoint y: 1356, distance: 286.9
drag, startPoint x: 459, startPoint y: 1356, endPoint x: 385, endPoint y: 1344, distance: 74.8
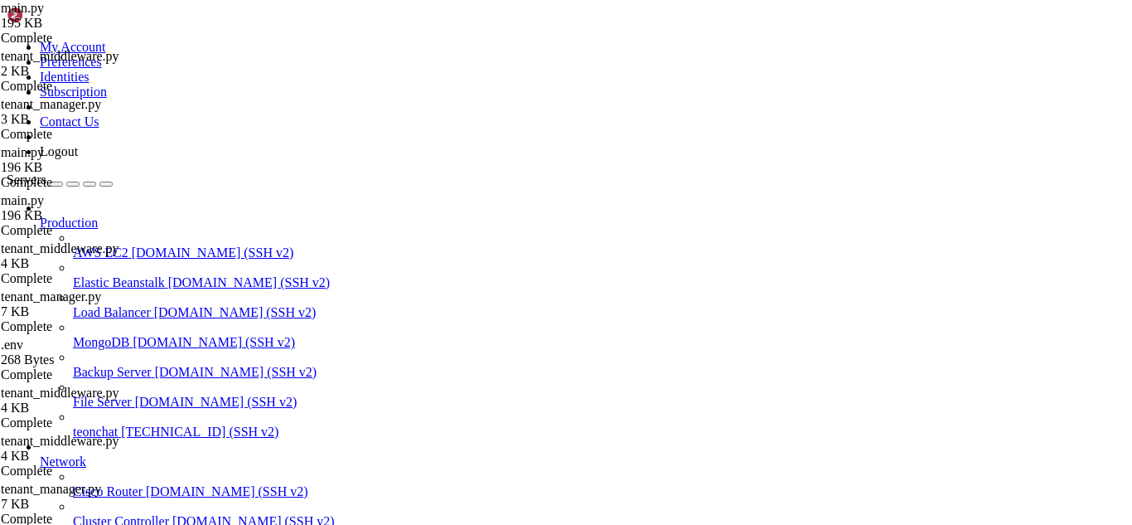
drag, startPoint x: 545, startPoint y: 1363, endPoint x: 490, endPoint y: 1321, distance: 69.8
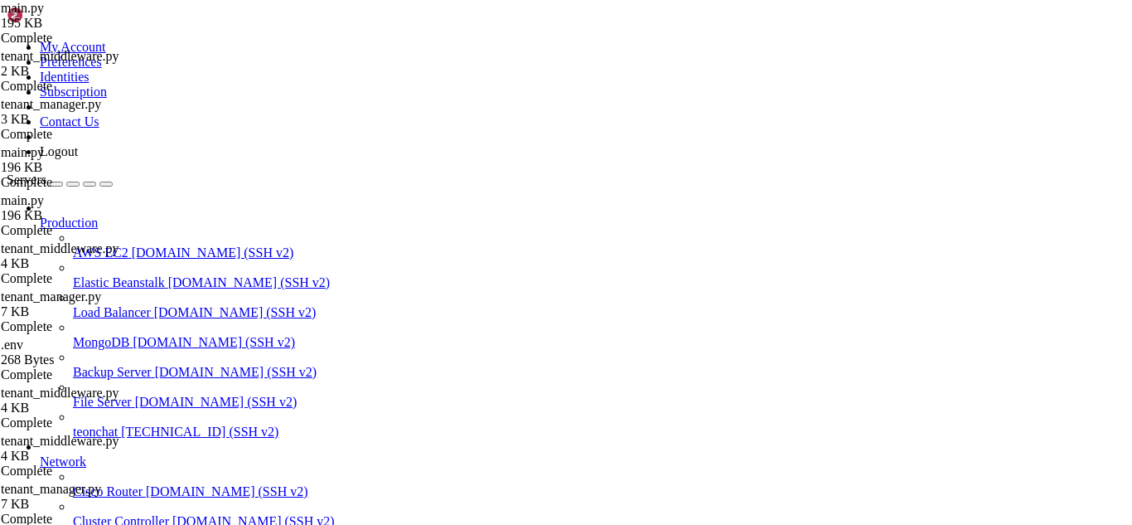
scroll to position [25822, 0]
drag, startPoint x: 307, startPoint y: 1359, endPoint x: 279, endPoint y: 1363, distance: 27.6
drag, startPoint x: 279, startPoint y: 1363, endPoint x: 252, endPoint y: 1367, distance: 27.7
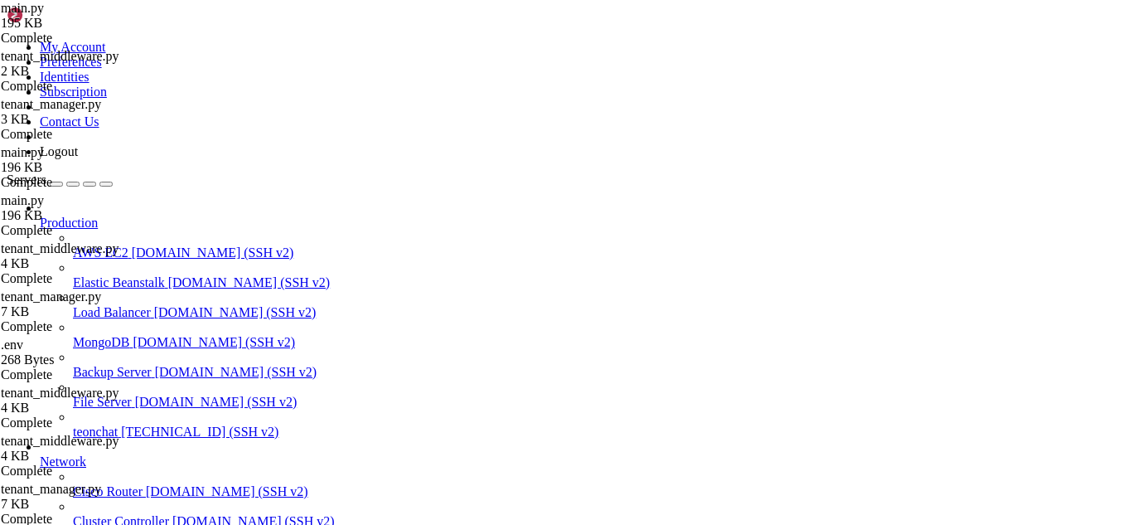
drag, startPoint x: 252, startPoint y: 1367, endPoint x: 241, endPoint y: 1367, distance: 10.8
drag, startPoint x: 466, startPoint y: 1367, endPoint x: 443, endPoint y: 1363, distance: 23.6
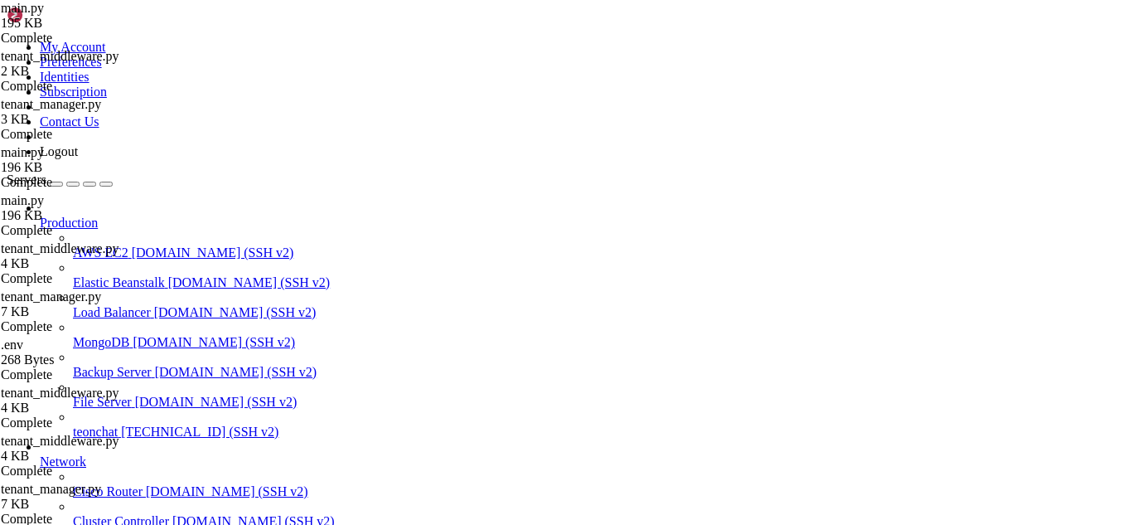
drag, startPoint x: 347, startPoint y: 1364, endPoint x: 300, endPoint y: 1363, distance: 46.5
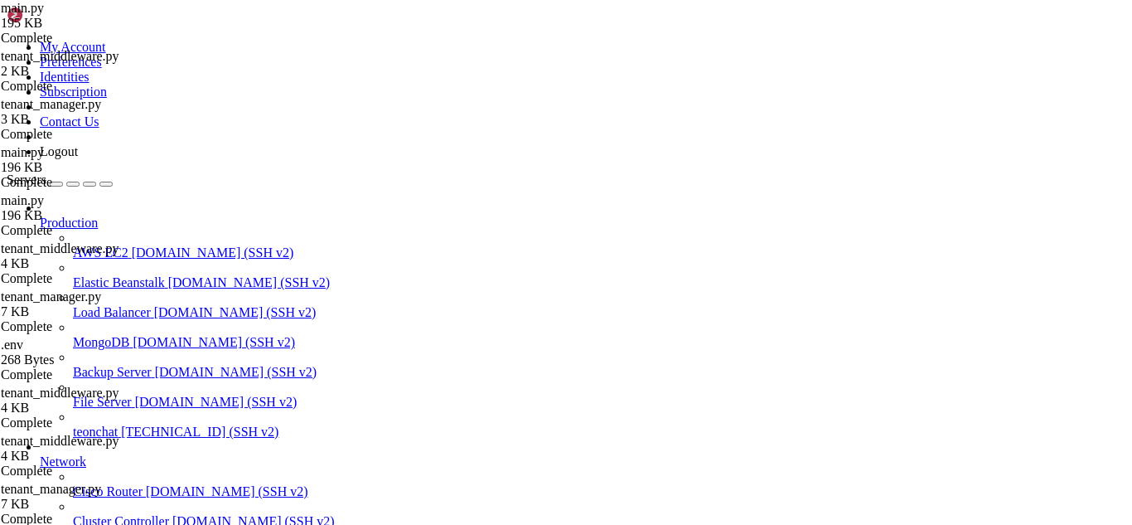
drag, startPoint x: 525, startPoint y: 1199, endPoint x: 12, endPoint y: 1165, distance: 513.4
drag, startPoint x: 439, startPoint y: 1359, endPoint x: 373, endPoint y: 1359, distance: 65.5
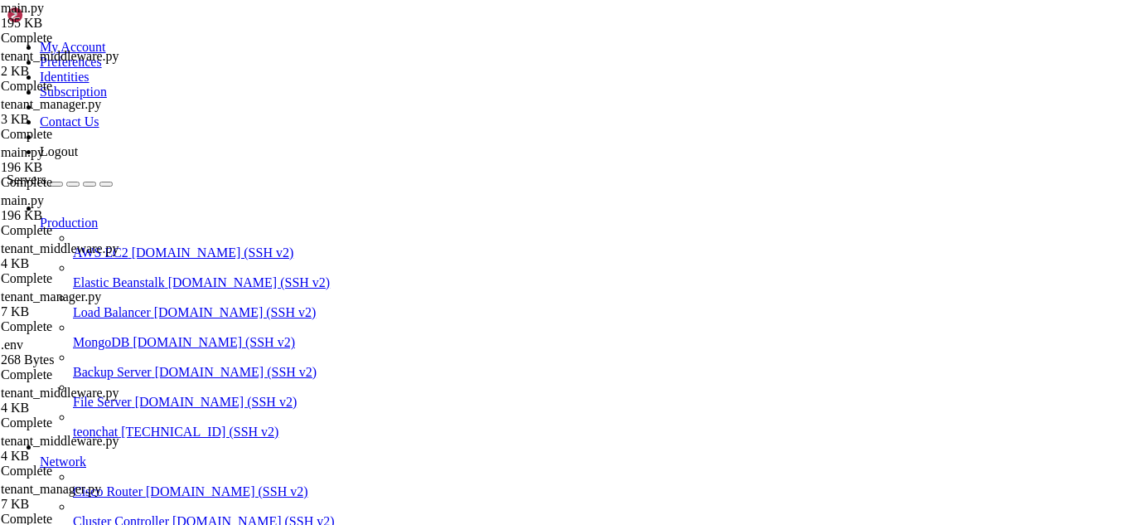
scroll to position [30174, 0]
drag, startPoint x: 661, startPoint y: 1354, endPoint x: 15, endPoint y: 1037, distance: 719.2
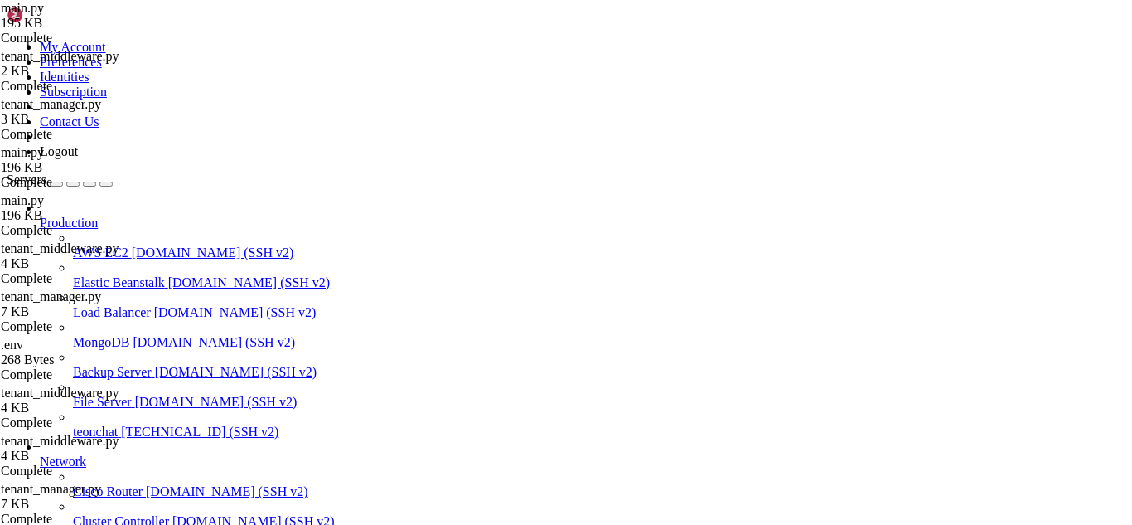
drag, startPoint x: 525, startPoint y: 1369, endPoint x: 791, endPoint y: 1366, distance: 266.1
drag, startPoint x: 558, startPoint y: 1355, endPoint x: 719, endPoint y: 1359, distance: 160.9
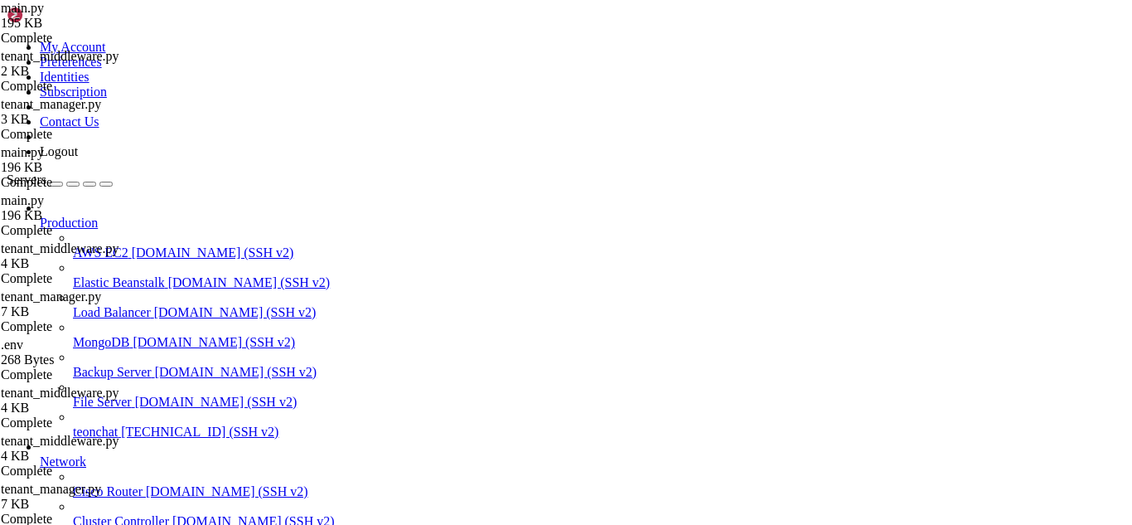
drag, startPoint x: 449, startPoint y: 1363, endPoint x: 733, endPoint y: 1370, distance: 283.6
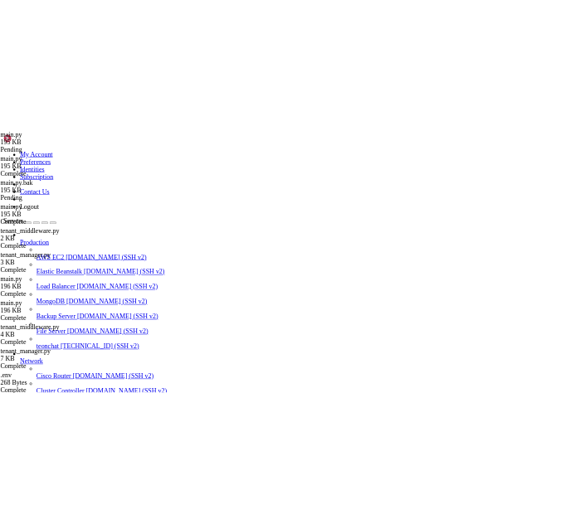
scroll to position [1526, 0]
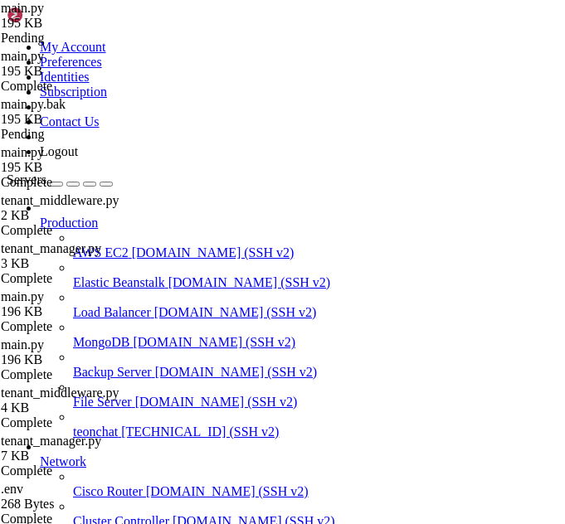
type input "create_app"
type textarea "app.config["SQLALCHEMY_TRACK_MODIFICATIONS"] = False"
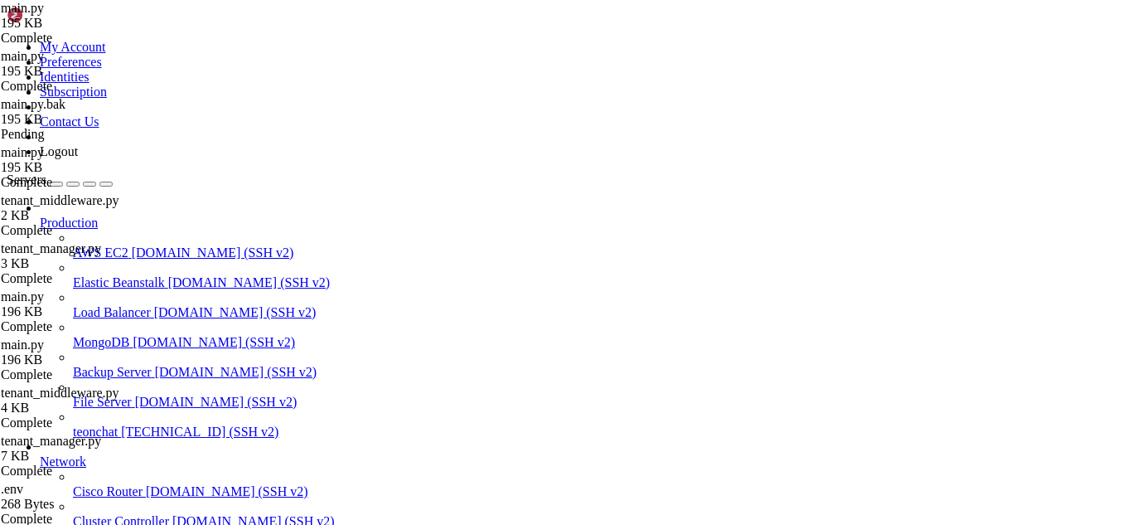
scroll to position [41141, 0]
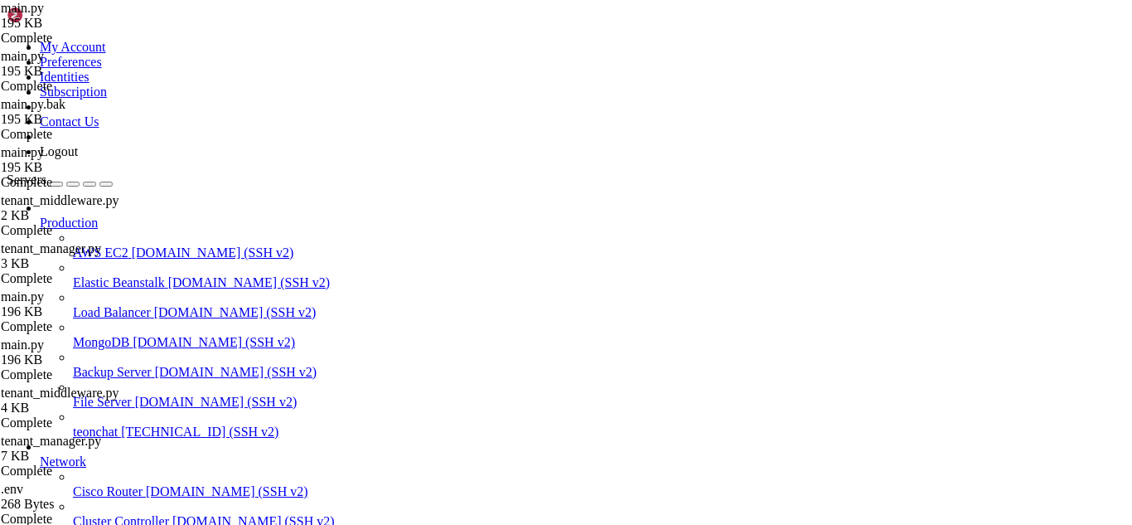
drag, startPoint x: 424, startPoint y: 1365, endPoint x: 726, endPoint y: 1362, distance: 302.6
drag, startPoint x: 530, startPoint y: 1363, endPoint x: 468, endPoint y: 1349, distance: 62.9
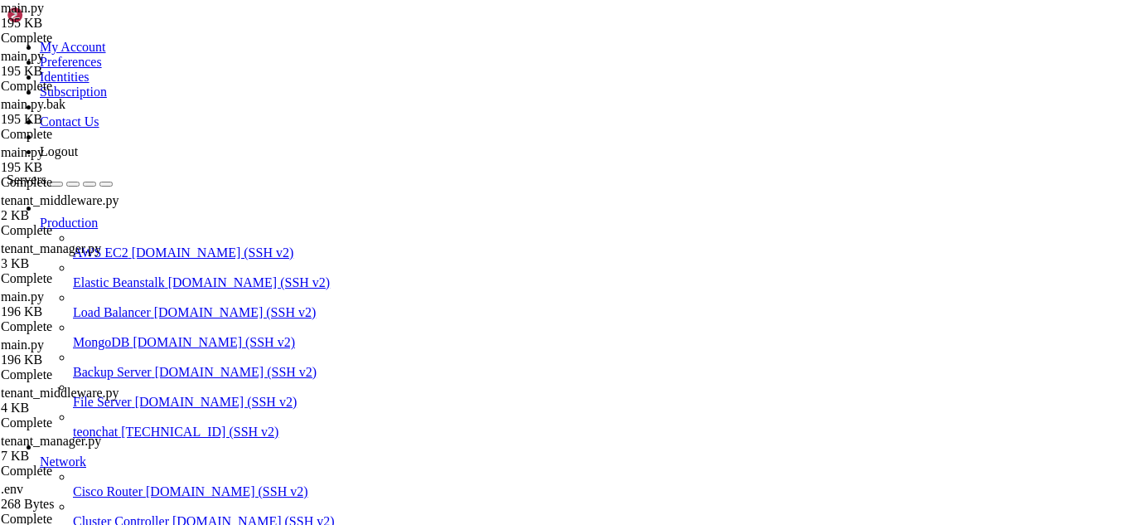
scroll to position [48568, 0]
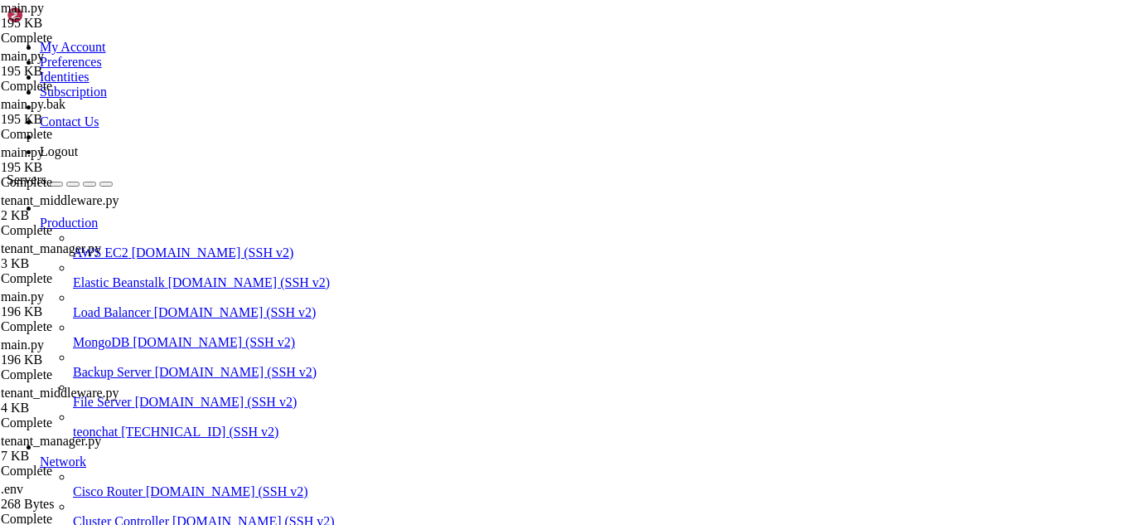
drag, startPoint x: 477, startPoint y: 1360, endPoint x: 765, endPoint y: 1359, distance: 287.6
drag, startPoint x: 412, startPoint y: 1363, endPoint x: 749, endPoint y: 1361, distance: 337.4
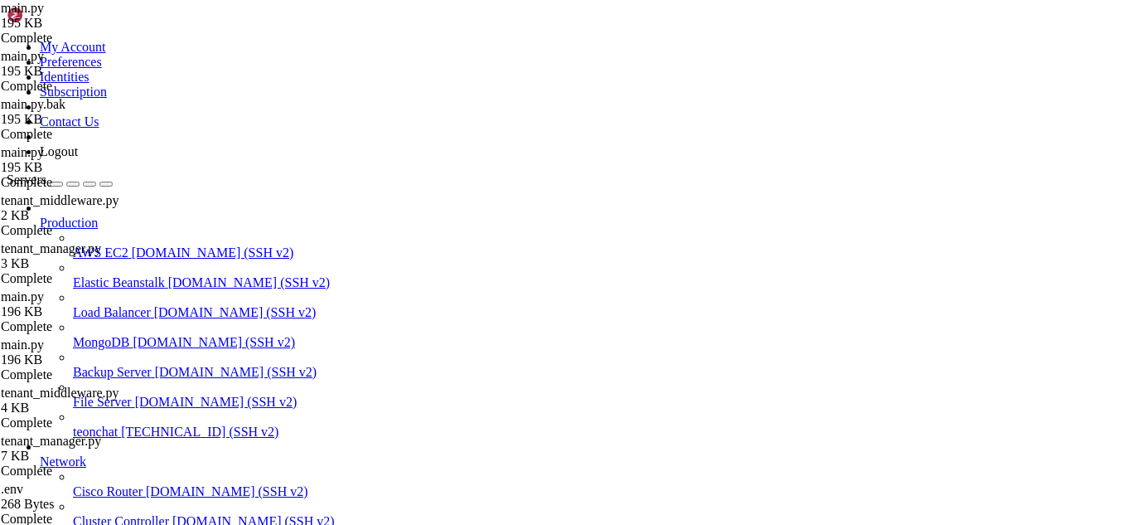
scroll to position [51667, 0]
drag, startPoint x: 419, startPoint y: 1362, endPoint x: 717, endPoint y: 1377, distance: 298.8
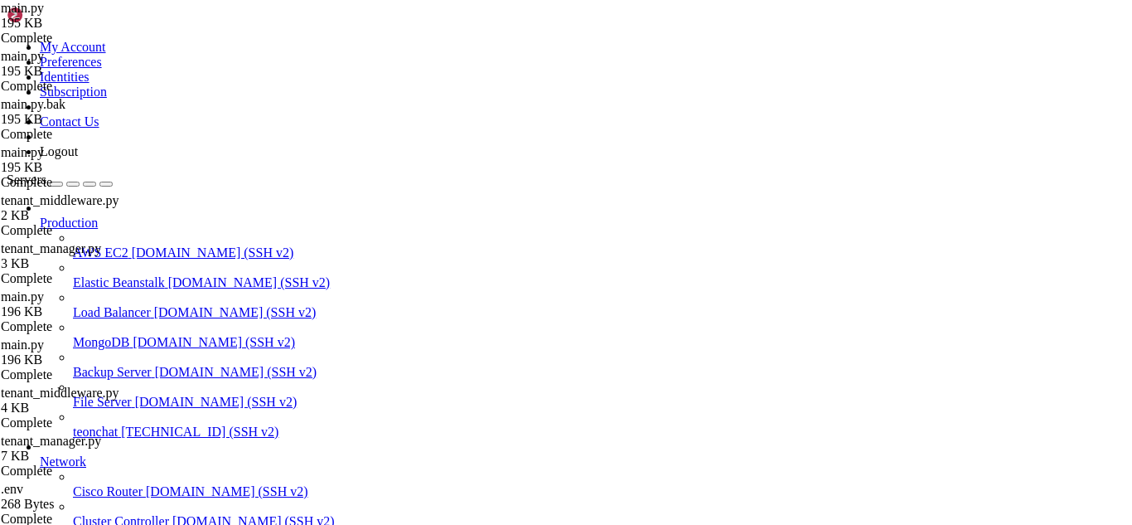
drag, startPoint x: 453, startPoint y: 1364, endPoint x: 377, endPoint y: 1351, distance: 77.4
drag, startPoint x: 365, startPoint y: 1364, endPoint x: 293, endPoint y: 1356, distance: 72.6
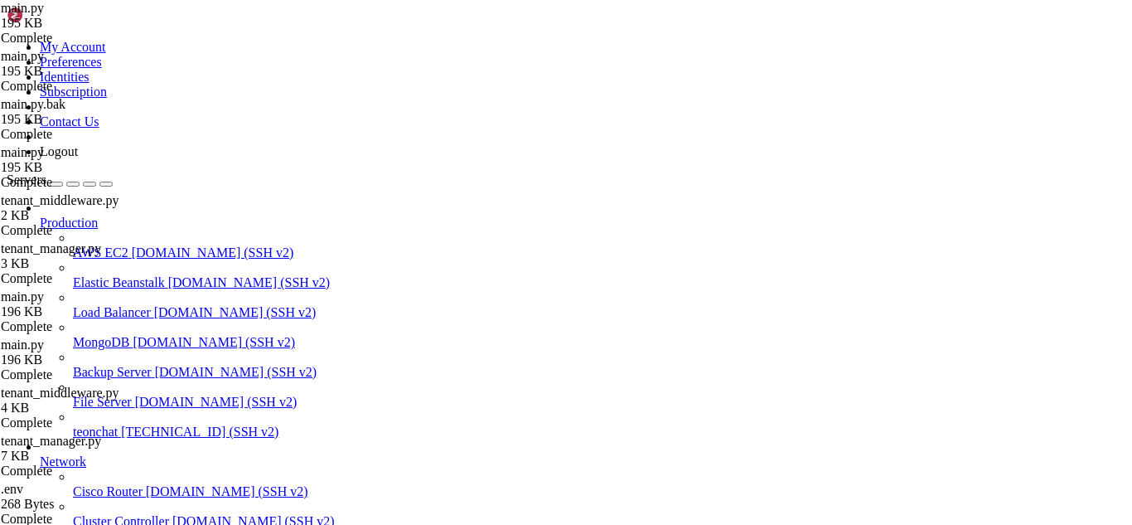
scroll to position [51783, 0]
drag, startPoint x: 417, startPoint y: 1354, endPoint x: 521, endPoint y: 1362, distance: 103.9
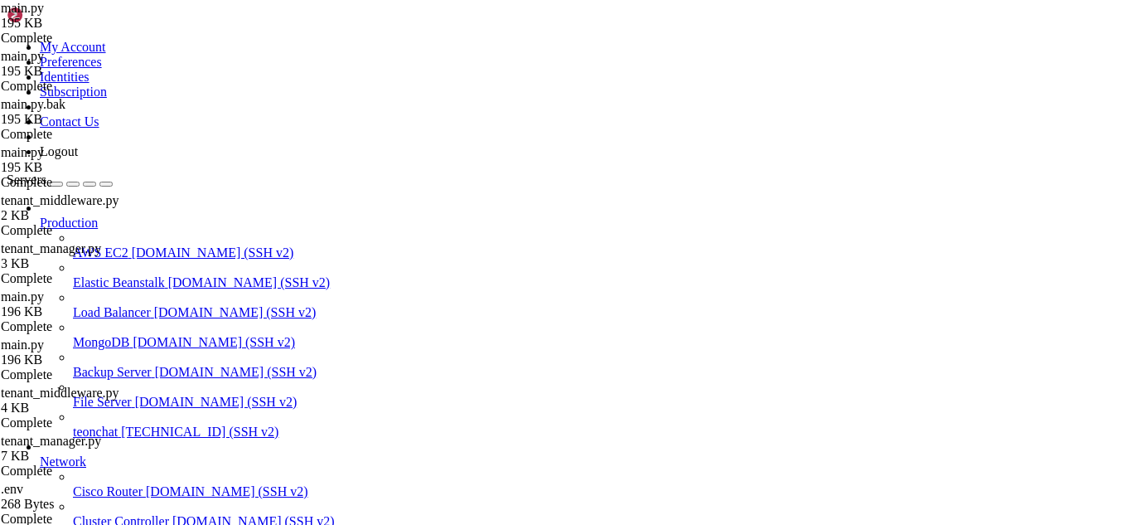
scroll to position [51910, 0]
drag, startPoint x: 409, startPoint y: 1366, endPoint x: 696, endPoint y: 1341, distance: 288.7
drag, startPoint x: 495, startPoint y: 1361, endPoint x: 773, endPoint y: 1364, distance: 277.7
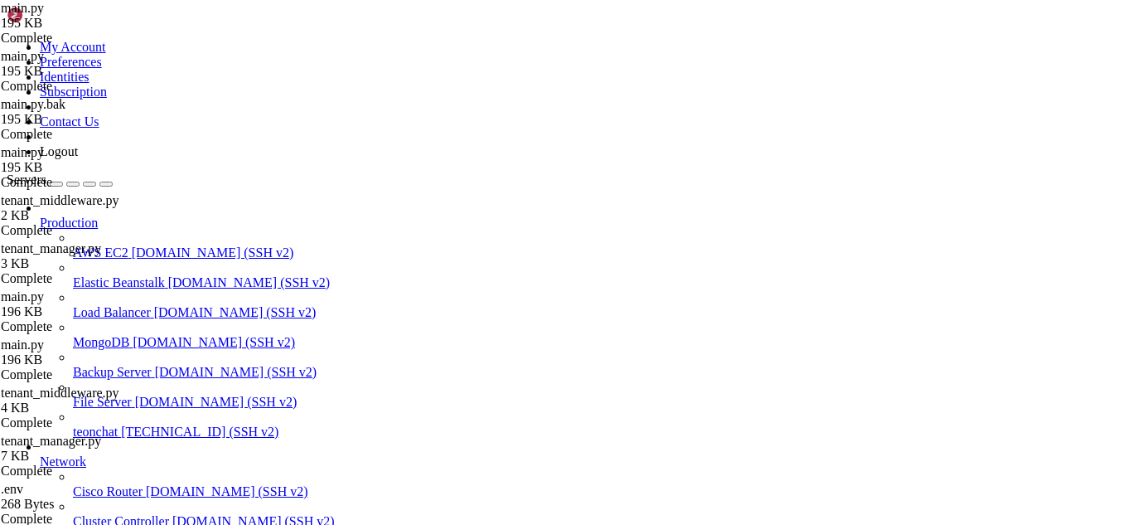
drag, startPoint x: 452, startPoint y: 1370, endPoint x: 441, endPoint y: 1370, distance: 10.8
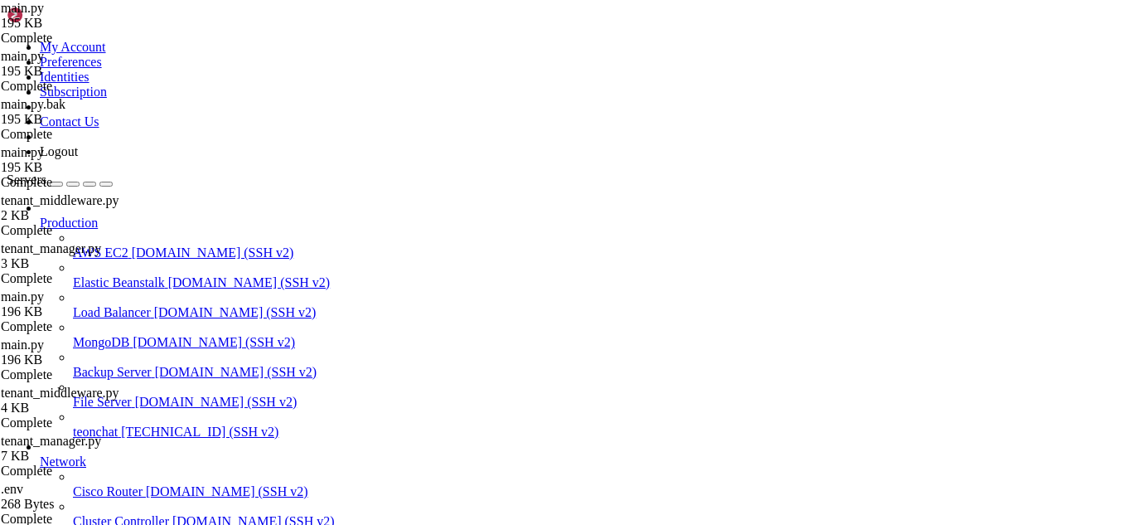
scroll to position [52676, 0]
drag, startPoint x: 12, startPoint y: 1316, endPoint x: 165, endPoint y: 1322, distance: 153.5
drag, startPoint x: 298, startPoint y: 1330, endPoint x: 12, endPoint y: 1316, distance: 285.5
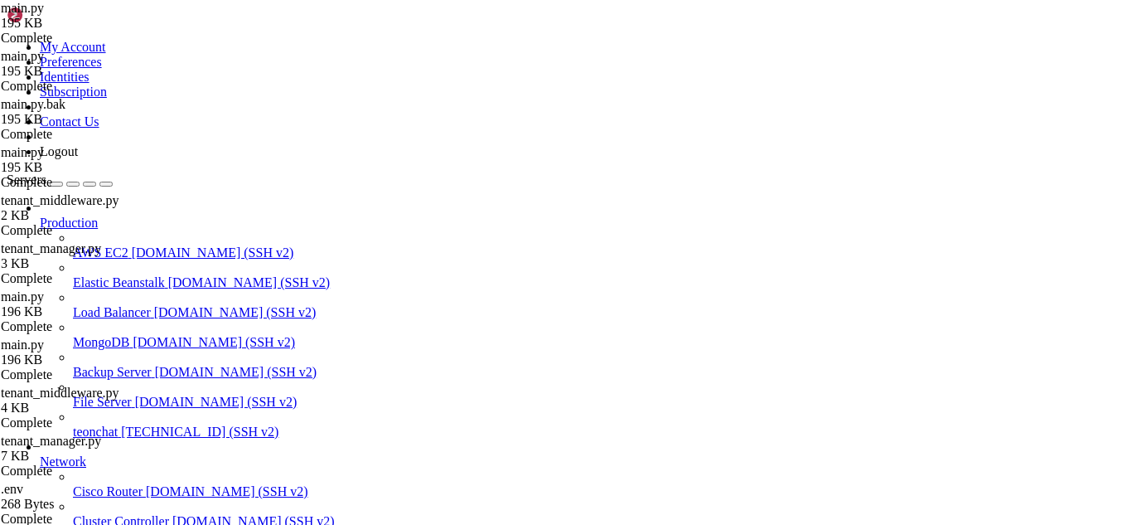
drag, startPoint x: 12, startPoint y: 1316, endPoint x: 647, endPoint y: 1349, distance: 635.8
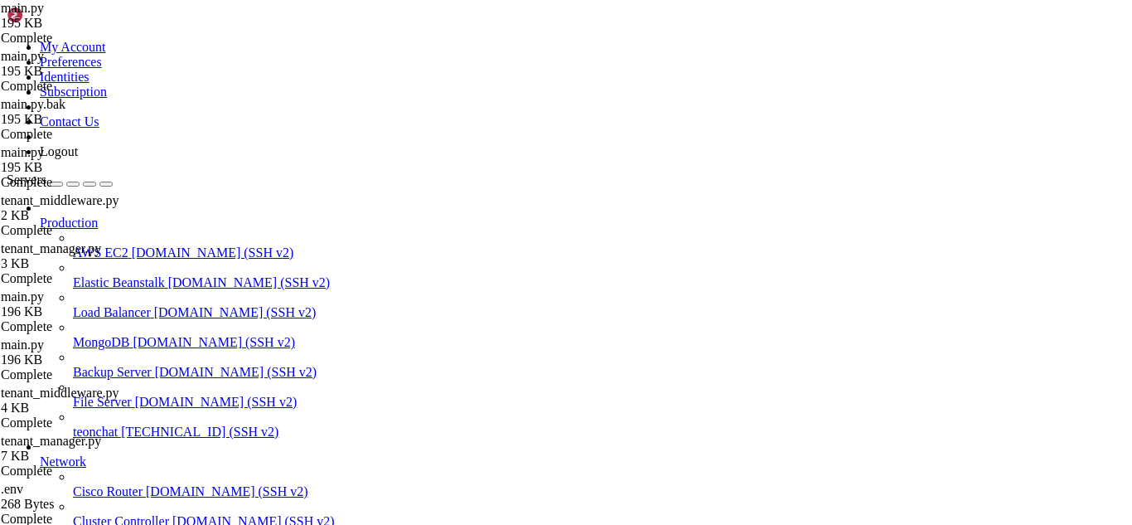
scroll to position [56158, 0]
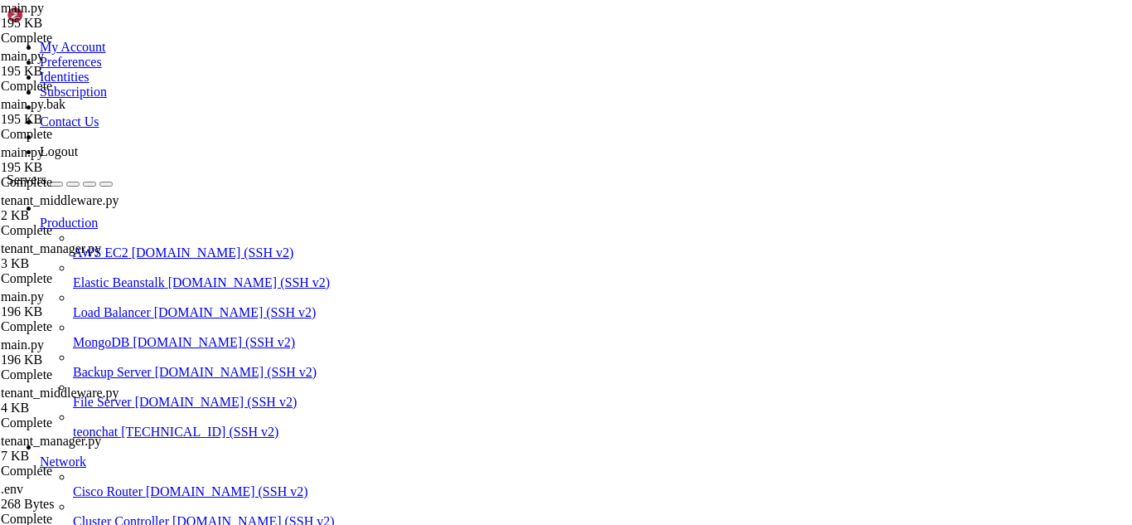
scroll to position [0, 0]
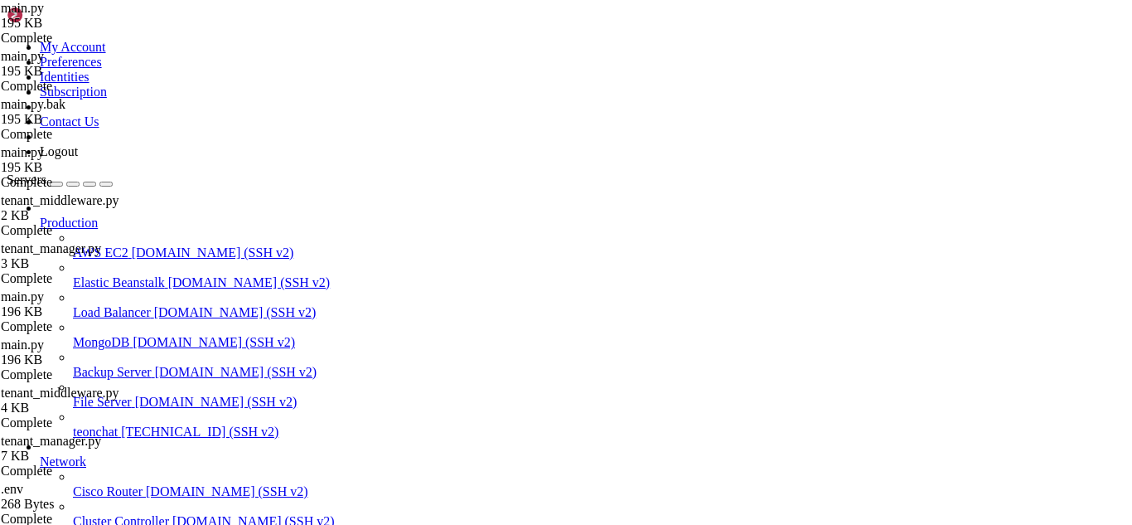
scroll to position [354, 0]
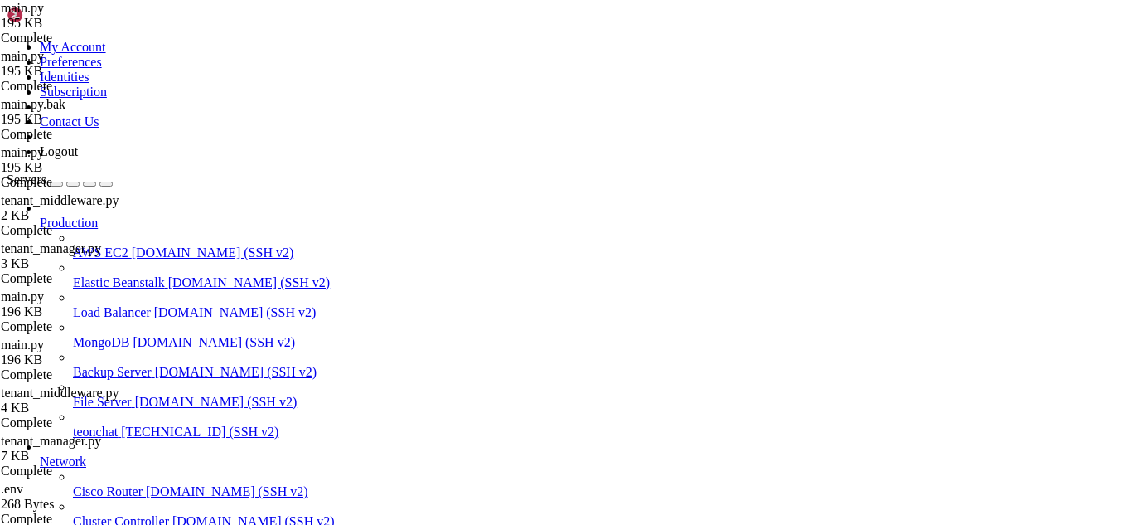
type input "/root/meuapp/flaskmkdir/oficial/app_delivery"
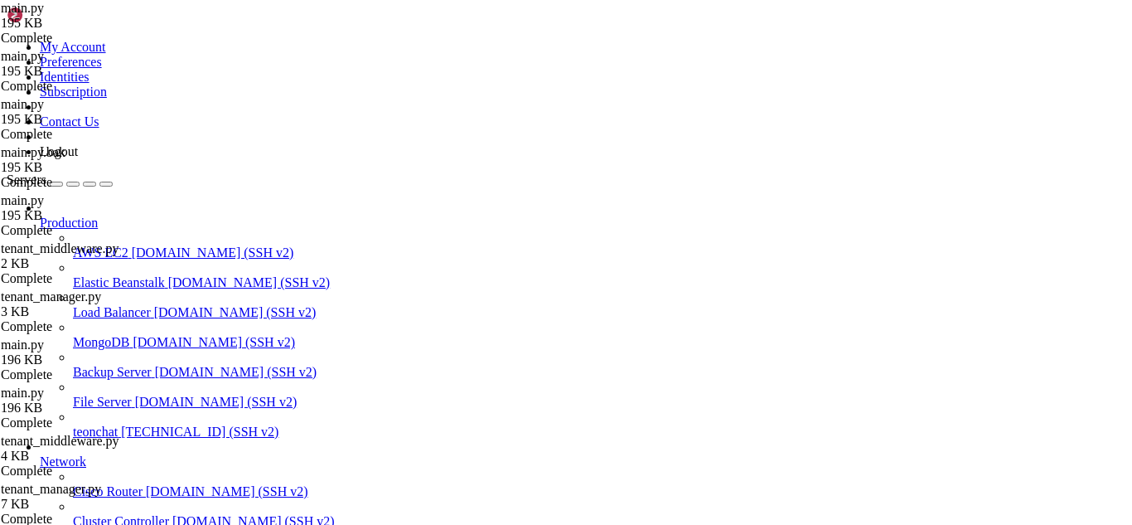
scroll to position [773, 0]
drag, startPoint x: 914, startPoint y: 162, endPoint x: 615, endPoint y: 307, distance: 331.5
drag, startPoint x: 708, startPoint y: 188, endPoint x: 346, endPoint y: 182, distance: 362.3
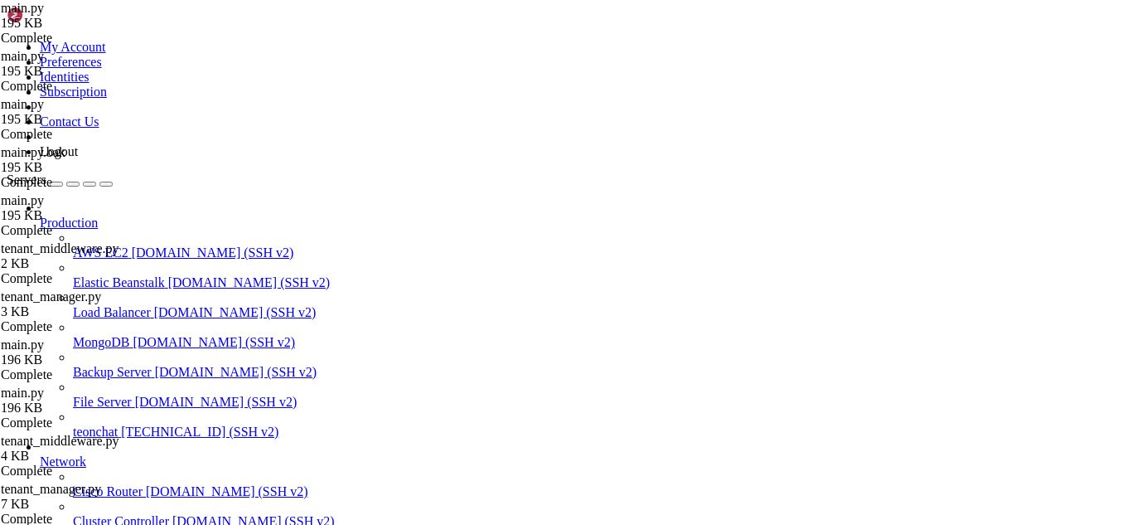
type textarea "app.config["SQLALCHEMY_DATABASE_URI"] = db_url or "postgresql+psycopg2://teonad…"
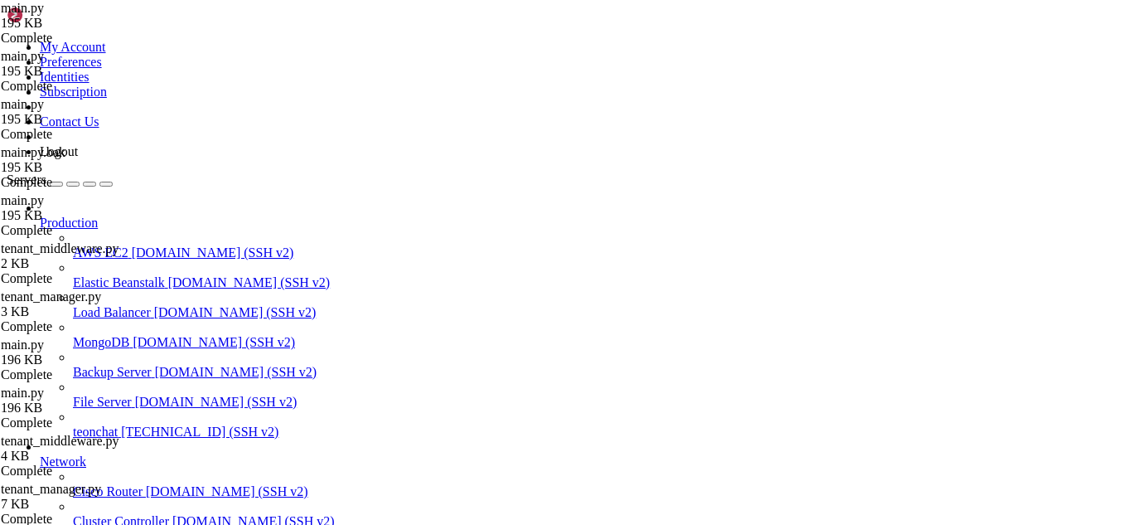
scroll to position [0, 0]
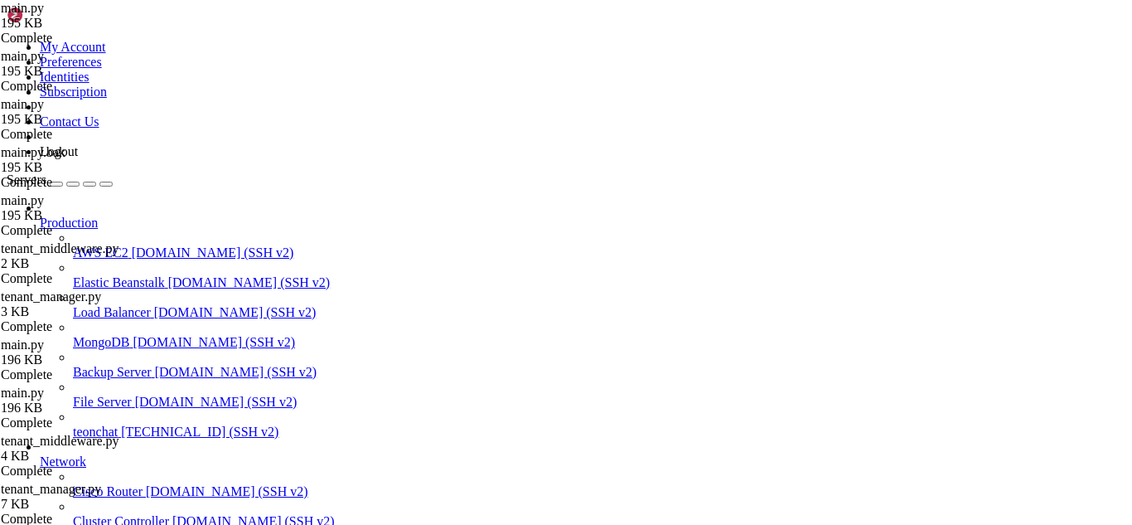
type input "/run"
